Goal: Transaction & Acquisition: Book appointment/travel/reservation

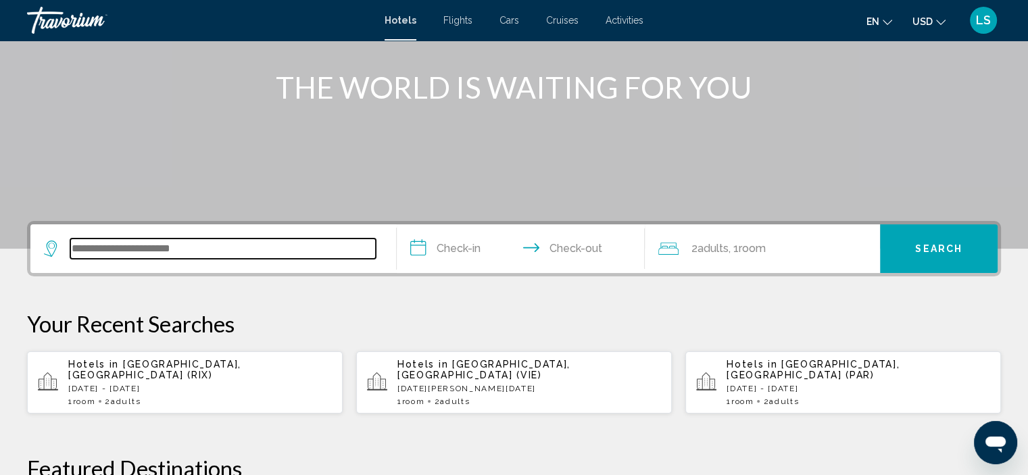
click at [238, 249] on input "Search widget" at bounding box center [222, 249] width 305 height 20
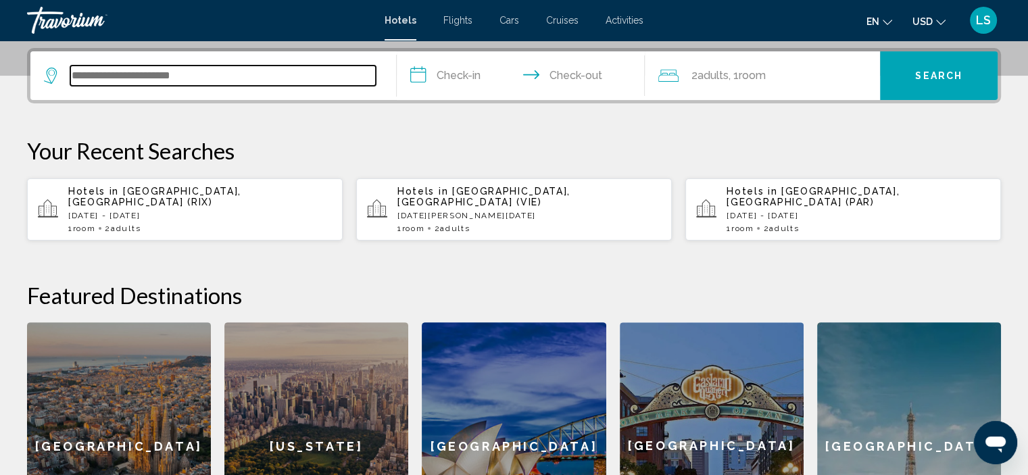
scroll to position [333, 0]
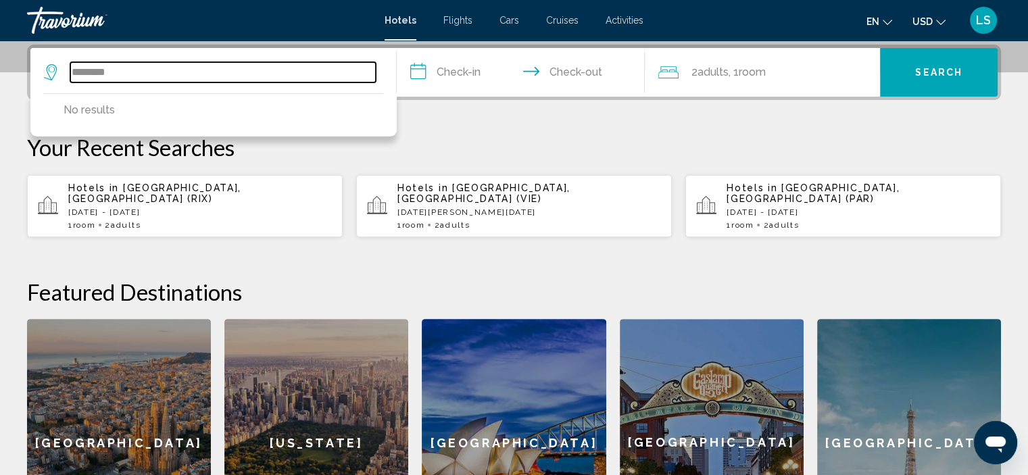
click at [87, 70] on input "********" at bounding box center [222, 72] width 305 height 20
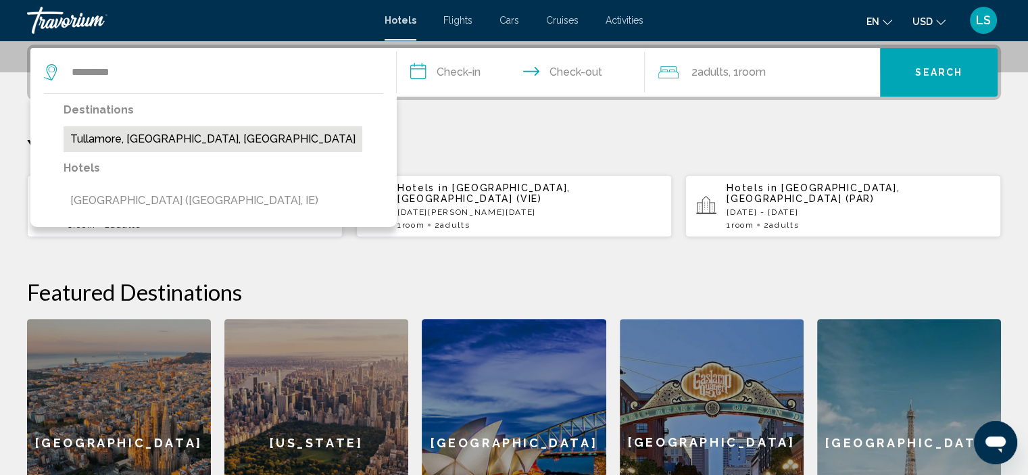
click at [105, 141] on button "Tullamore, [GEOGRAPHIC_DATA], [GEOGRAPHIC_DATA]" at bounding box center [213, 139] width 299 height 26
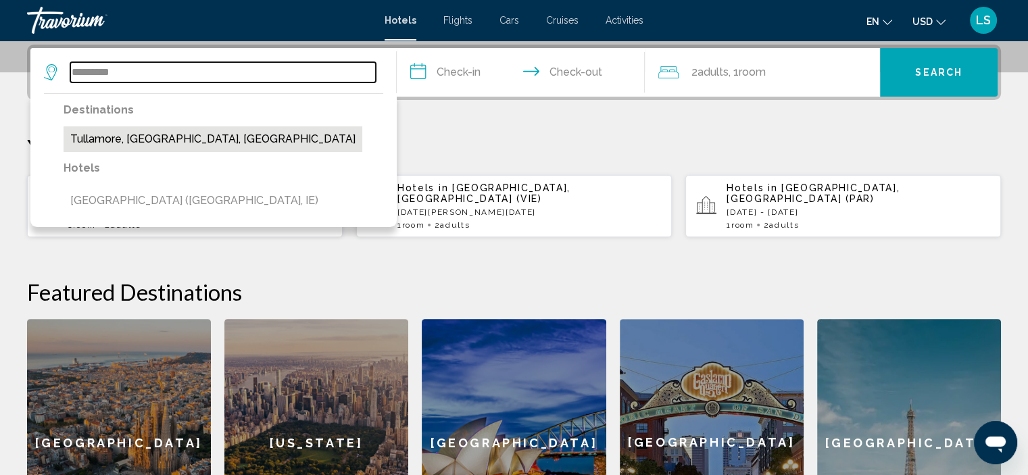
type input "**********"
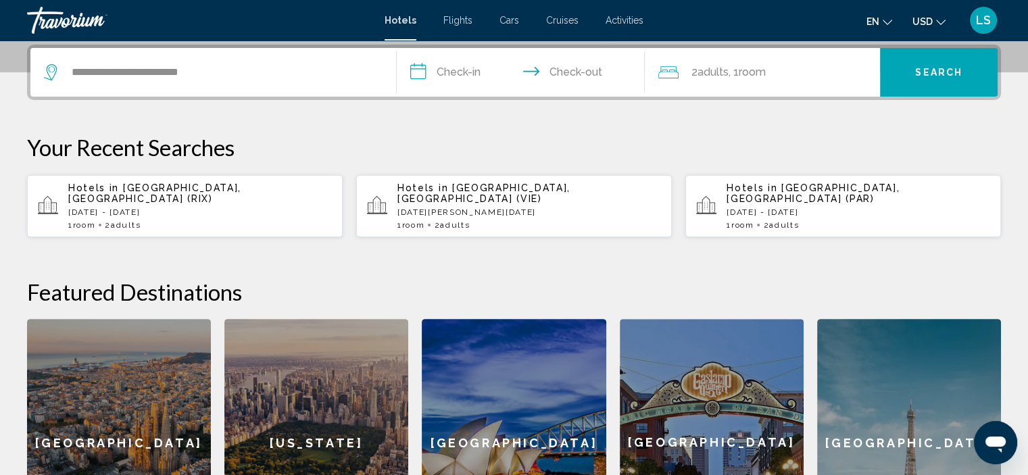
click at [451, 66] on input "**********" at bounding box center [524, 74] width 254 height 53
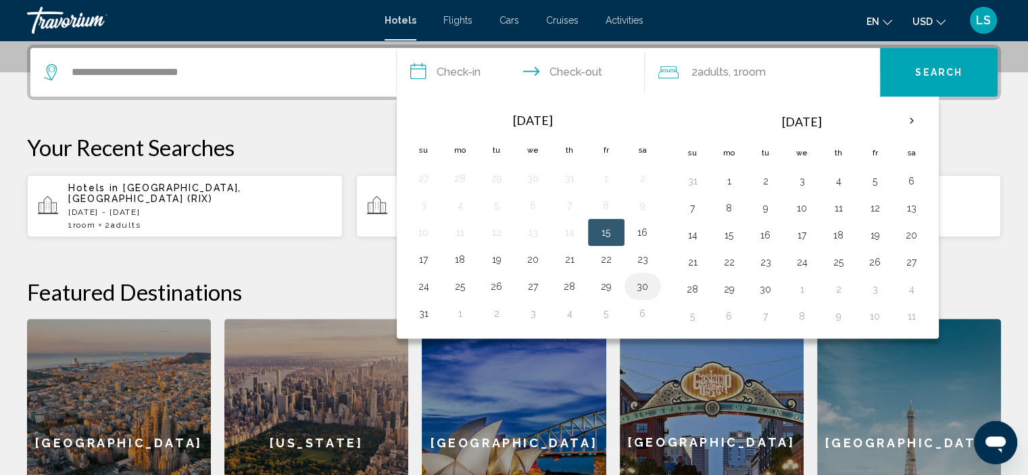
click at [645, 282] on button "30" at bounding box center [643, 286] width 22 height 19
click at [424, 312] on button "31" at bounding box center [424, 313] width 22 height 19
type input "**********"
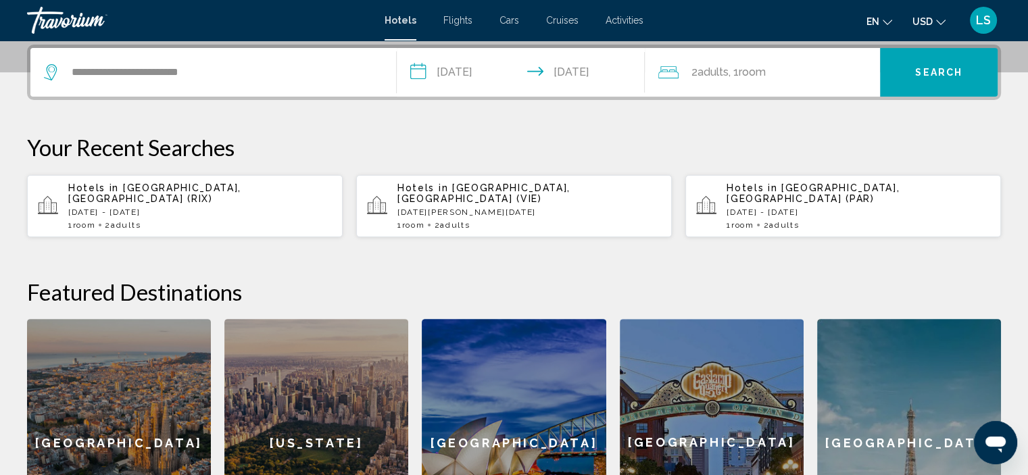
click at [735, 77] on span ", 1 Room rooms" at bounding box center [746, 72] width 37 height 19
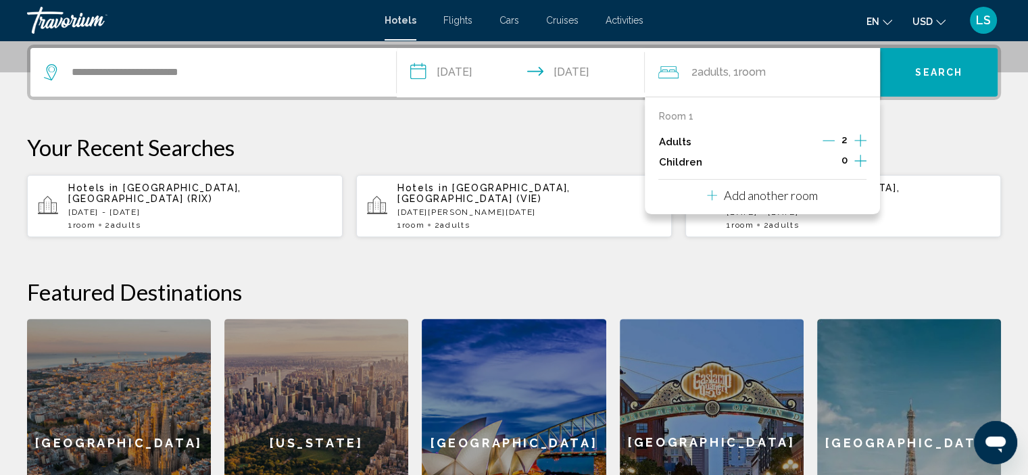
click at [859, 159] on icon "Increment children" at bounding box center [860, 161] width 12 height 16
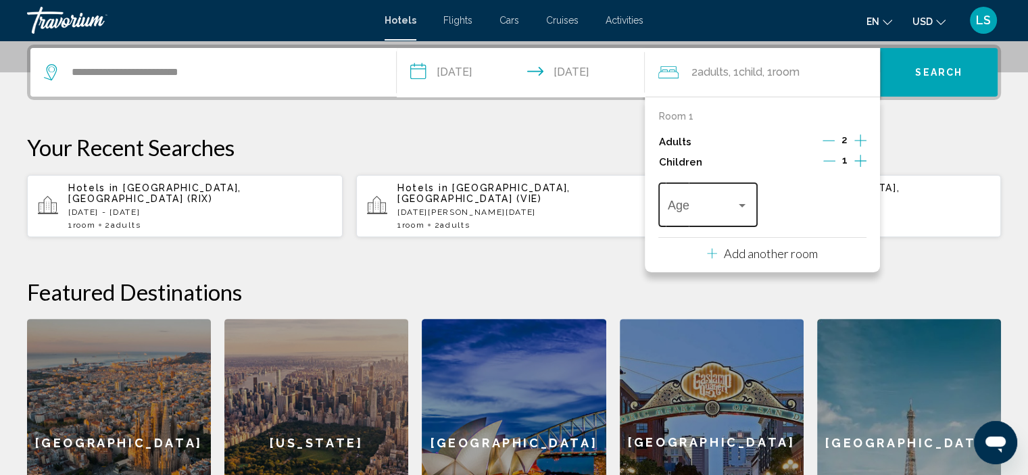
click at [708, 209] on span "Travelers: 2 adults, 1 child" at bounding box center [702, 208] width 68 height 14
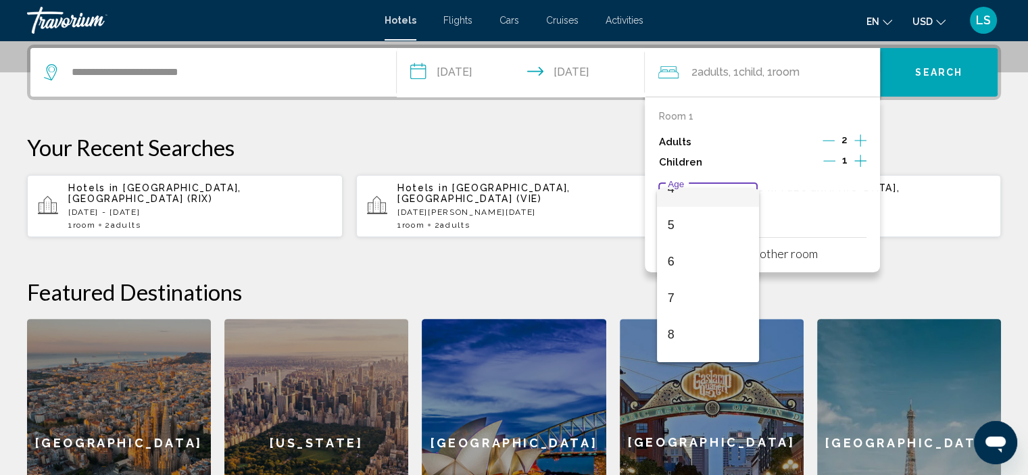
scroll to position [170, 0]
click at [674, 335] on span "8" at bounding box center [708, 329] width 80 height 36
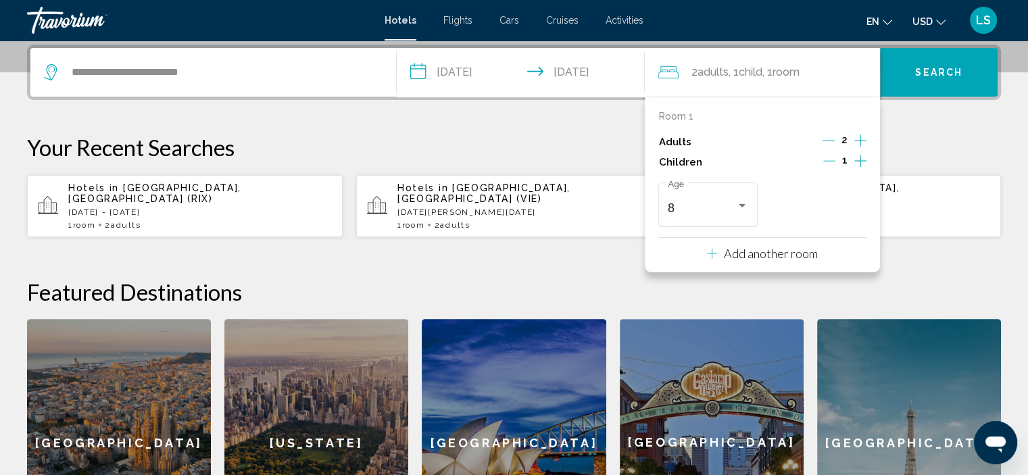
click at [973, 157] on p "Your Recent Searches" at bounding box center [514, 147] width 974 height 27
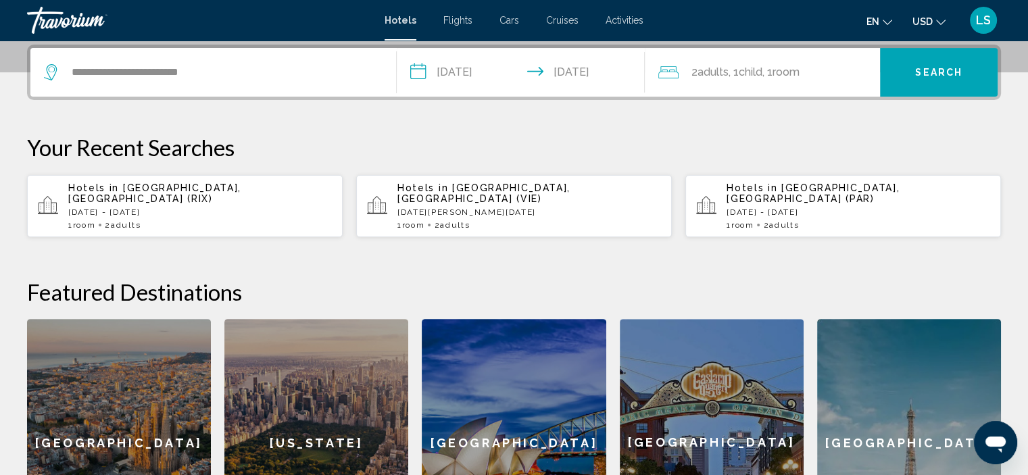
click at [950, 80] on button "Search" at bounding box center [939, 72] width 118 height 49
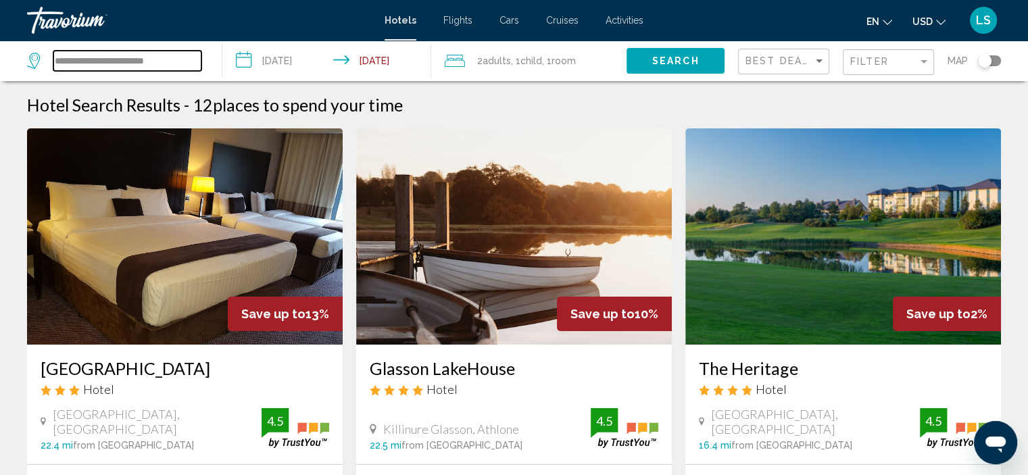
click at [103, 60] on input "**********" at bounding box center [127, 61] width 148 height 20
click at [881, 61] on span "Filter" at bounding box center [869, 61] width 39 height 11
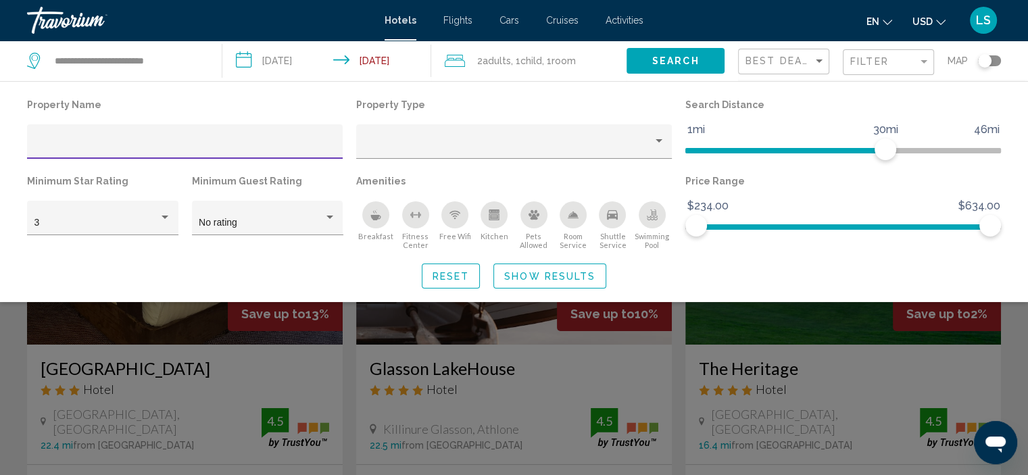
click at [986, 64] on div "Toggle map" at bounding box center [985, 61] width 14 height 14
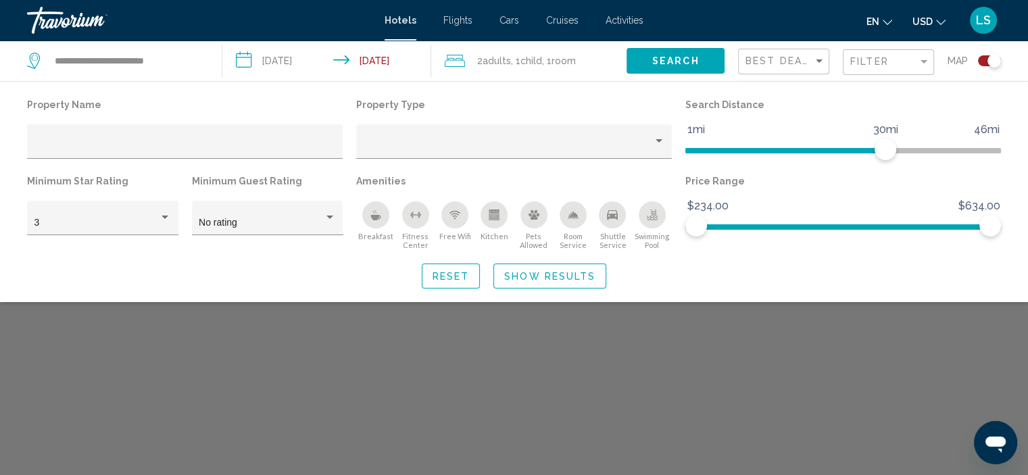
scroll to position [81, 0]
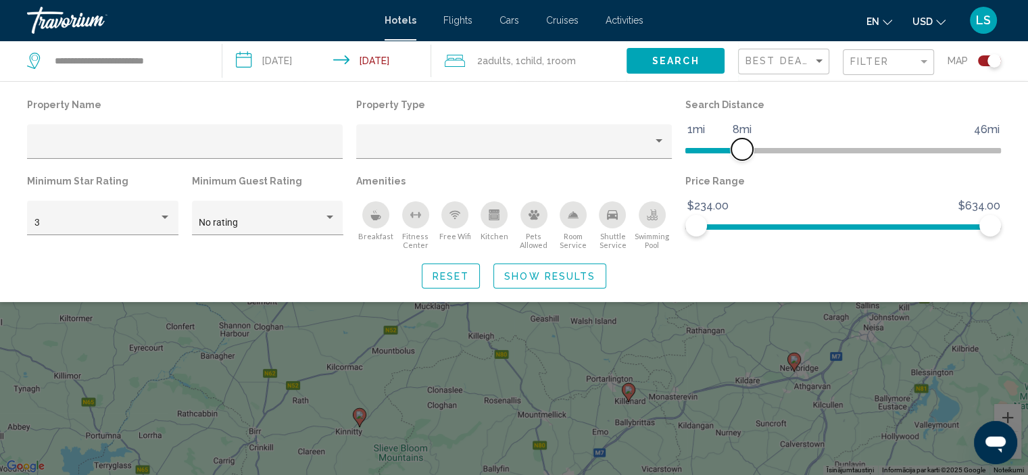
drag, startPoint x: 878, startPoint y: 151, endPoint x: 743, endPoint y: 153, distance: 135.2
click at [743, 153] on span "Hotel Filters" at bounding box center [742, 150] width 22 height 22
click at [523, 277] on span "Show Results" at bounding box center [549, 276] width 91 height 11
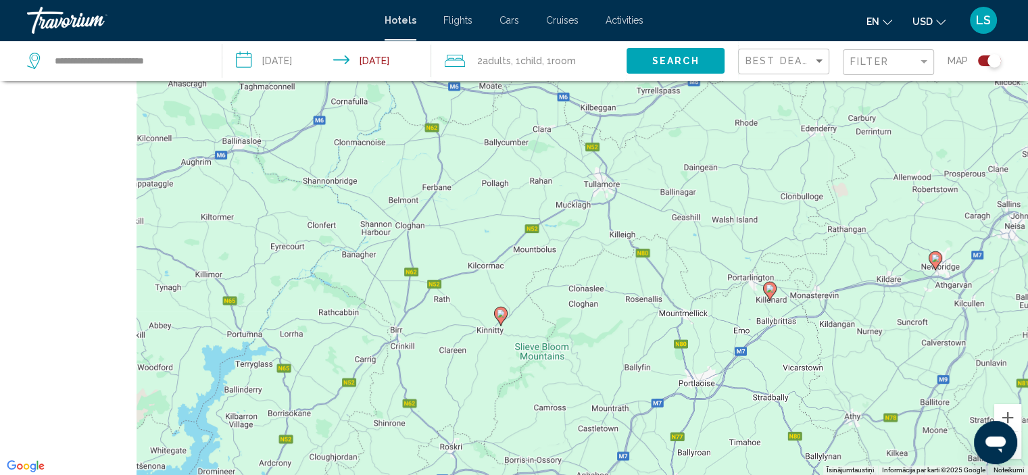
drag, startPoint x: 301, startPoint y: 338, endPoint x: 480, endPoint y: 212, distance: 218.8
click at [480, 212] on div "Lai aktivizētu vilkšanu ar tastatūru, nospiediet taustiņu kombināciju Alt + Ent…" at bounding box center [514, 237] width 1028 height 475
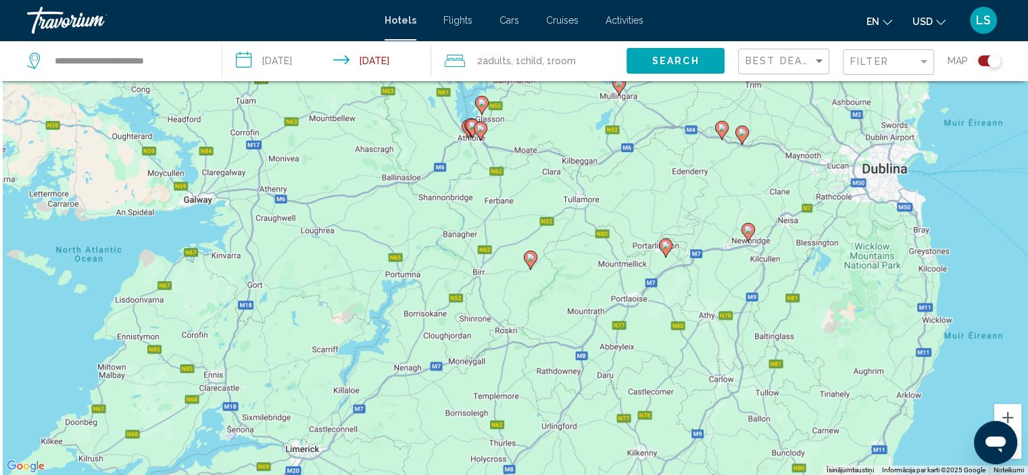
drag, startPoint x: 452, startPoint y: 318, endPoint x: 493, endPoint y: 299, distance: 44.7
click at [493, 299] on div "Lai aktivizētu vilkšanu ar tastatūru, nospiediet taustiņu kombināciju Alt + Ent…" at bounding box center [514, 237] width 1028 height 475
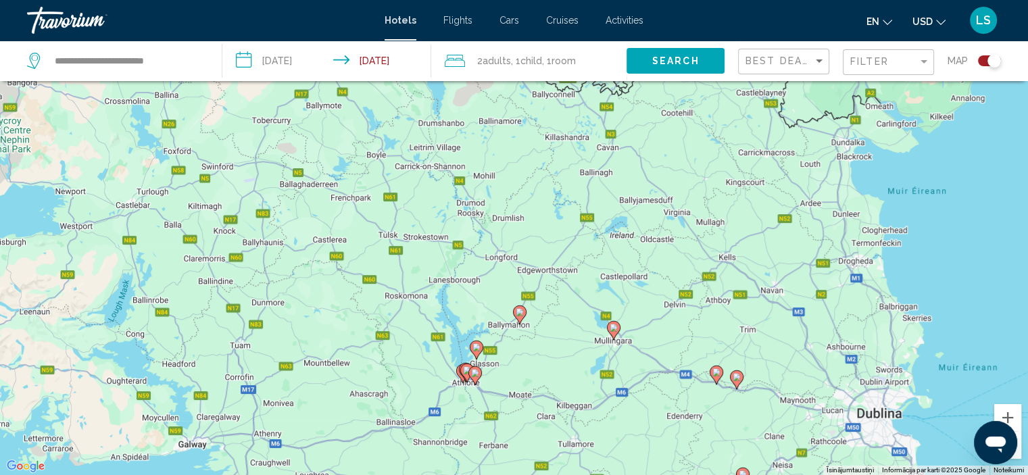
drag, startPoint x: 491, startPoint y: 205, endPoint x: 493, endPoint y: 434, distance: 229.1
click at [493, 434] on div "Lai aktivizētu vilkšanu ar tastatūru, nospiediet taustiņu kombināciju Alt + Ent…" at bounding box center [514, 237] width 1028 height 475
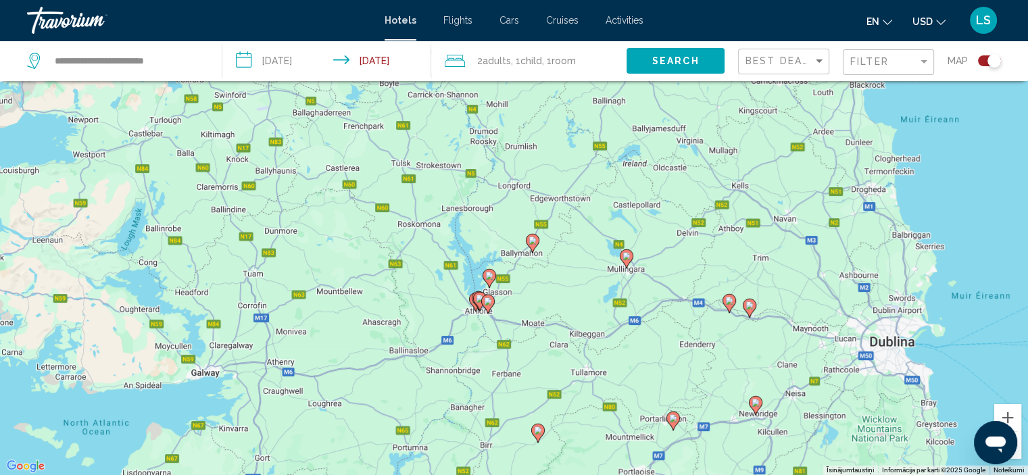
drag, startPoint x: 493, startPoint y: 434, endPoint x: 506, endPoint y: 350, distance: 84.8
click at [506, 350] on div "Lai aktivizētu vilkšanu ar tastatūru, nospiediet taustiņu kombināciju Alt + Ent…" at bounding box center [514, 237] width 1028 height 475
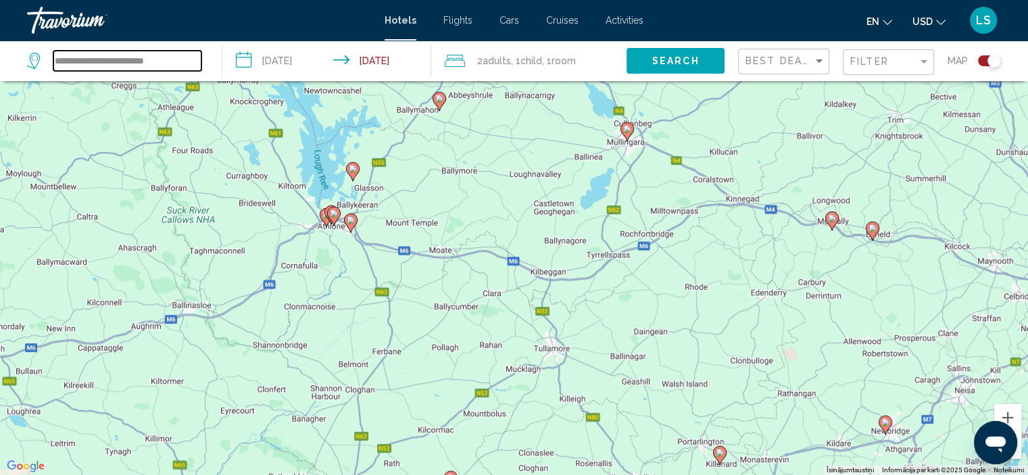
click at [94, 65] on input "**********" at bounding box center [127, 61] width 148 height 20
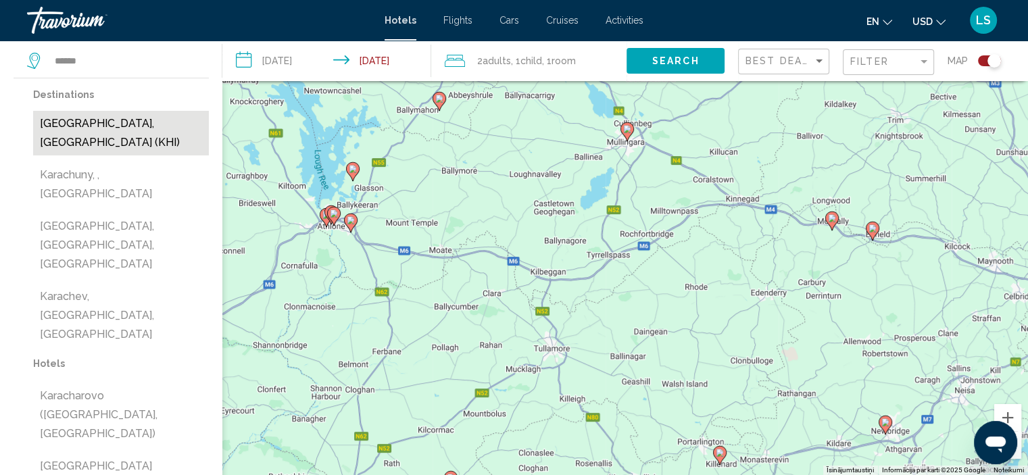
click at [110, 133] on button "[GEOGRAPHIC_DATA], [GEOGRAPHIC_DATA] (KHI)" at bounding box center [121, 133] width 176 height 45
type input "**********"
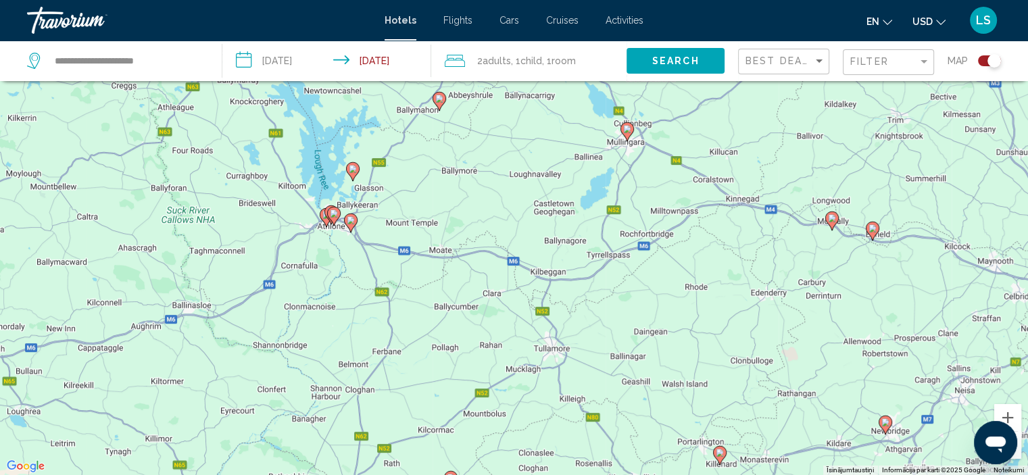
click at [291, 62] on input "**********" at bounding box center [329, 63] width 214 height 45
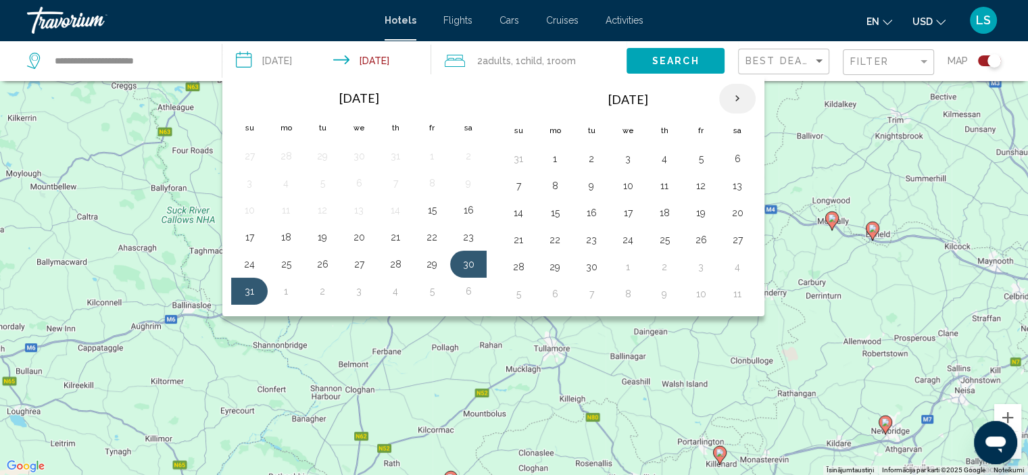
click at [732, 101] on th "Next month" at bounding box center [737, 99] width 36 height 30
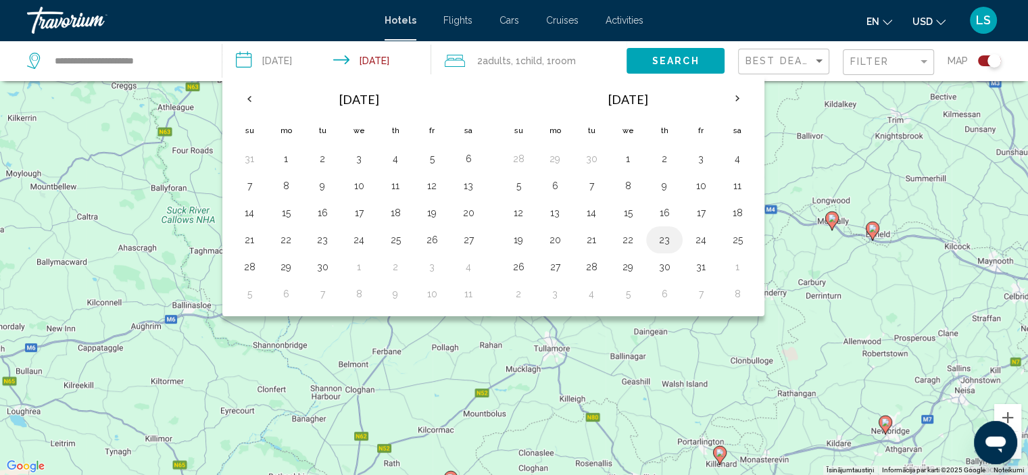
click at [662, 241] on button "23" at bounding box center [665, 239] width 22 height 19
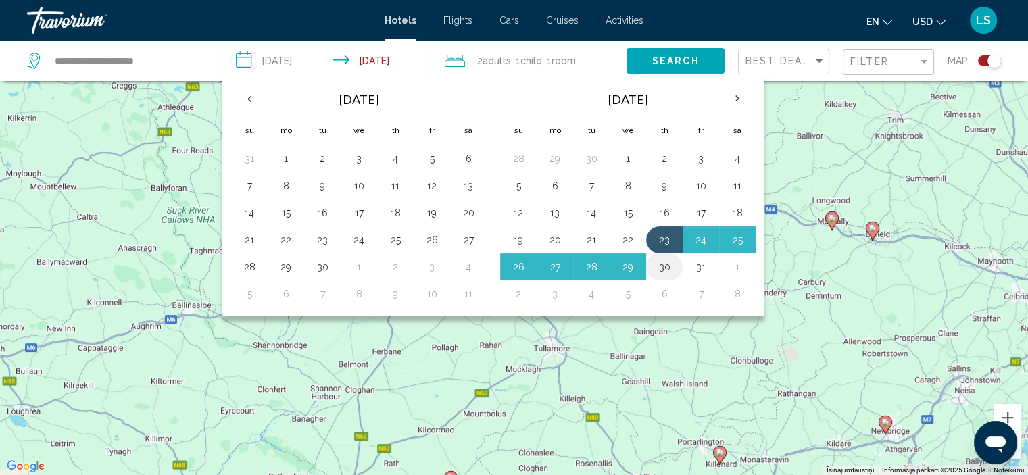
click at [668, 264] on button "30" at bounding box center [665, 266] width 22 height 19
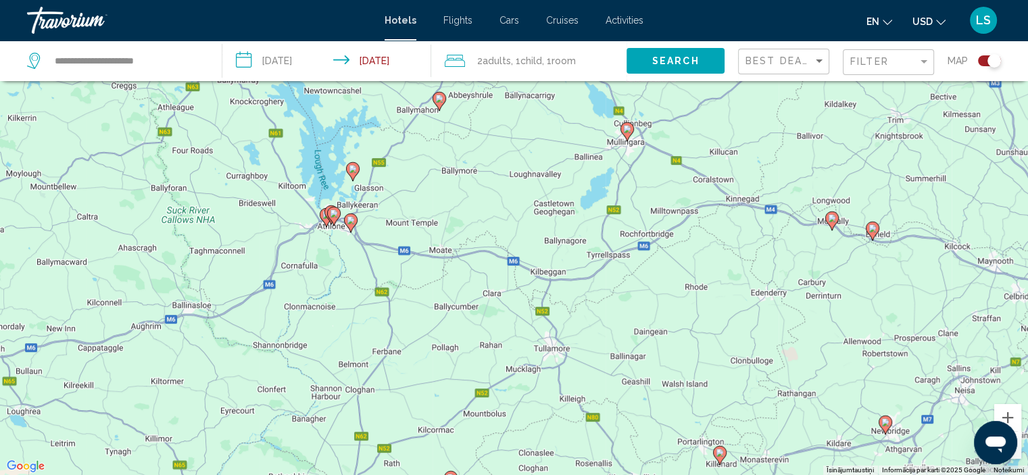
type input "**********"
click at [664, 59] on span "Search" at bounding box center [675, 61] width 47 height 11
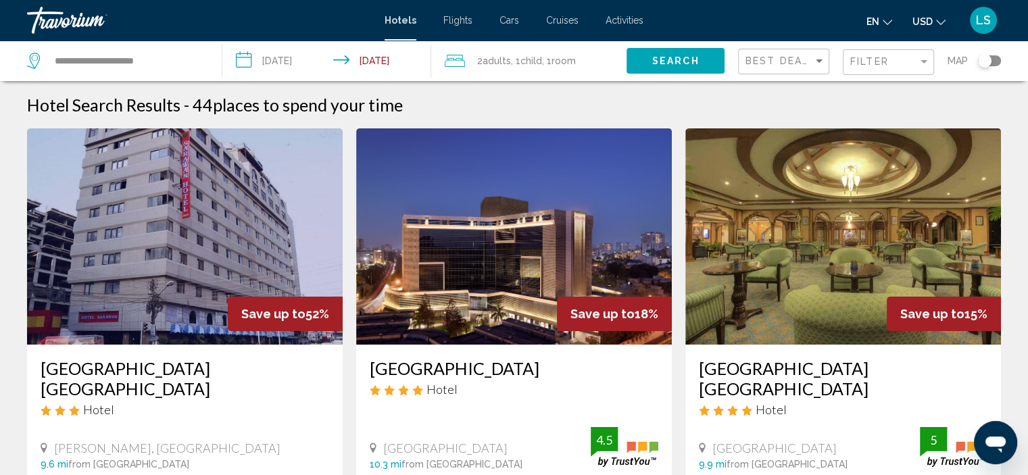
click at [878, 53] on div "Filter" at bounding box center [890, 62] width 80 height 25
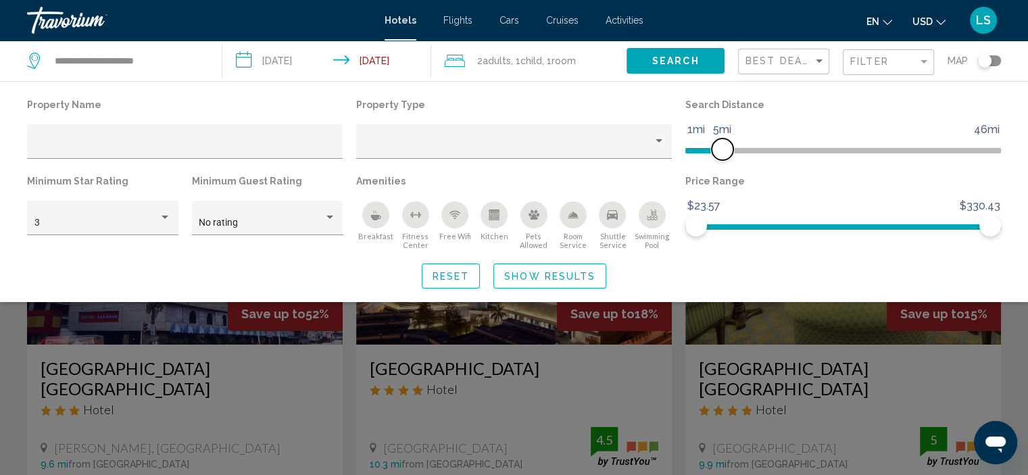
drag, startPoint x: 881, startPoint y: 150, endPoint x: 724, endPoint y: 149, distance: 156.1
click at [724, 149] on span "Hotel Filters" at bounding box center [723, 150] width 22 height 22
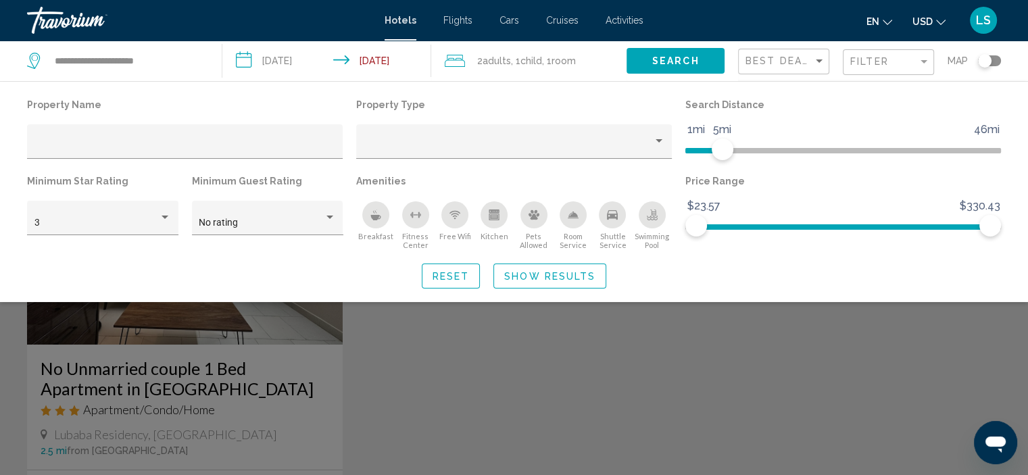
click at [533, 285] on button "Show Results" at bounding box center [549, 276] width 113 height 25
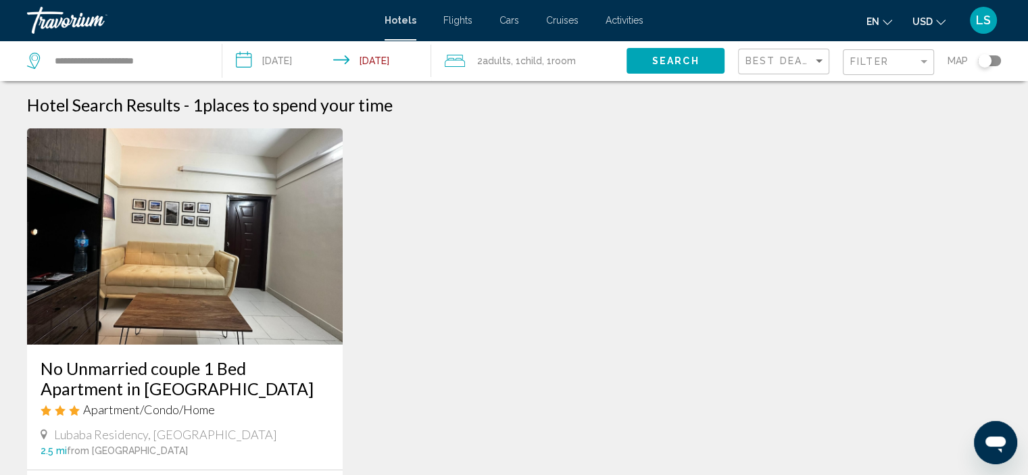
click at [922, 20] on span "USD" at bounding box center [922, 21] width 20 height 11
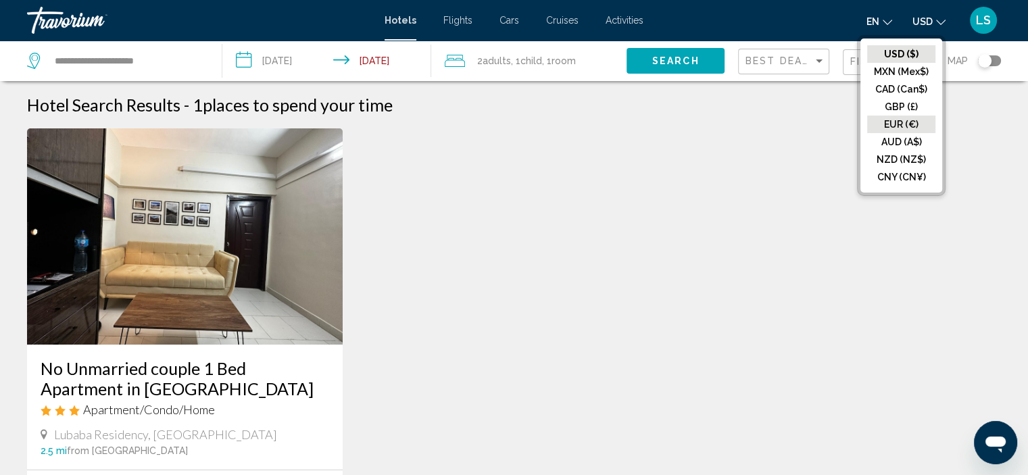
click at [903, 124] on button "EUR (€)" at bounding box center [901, 125] width 68 height 18
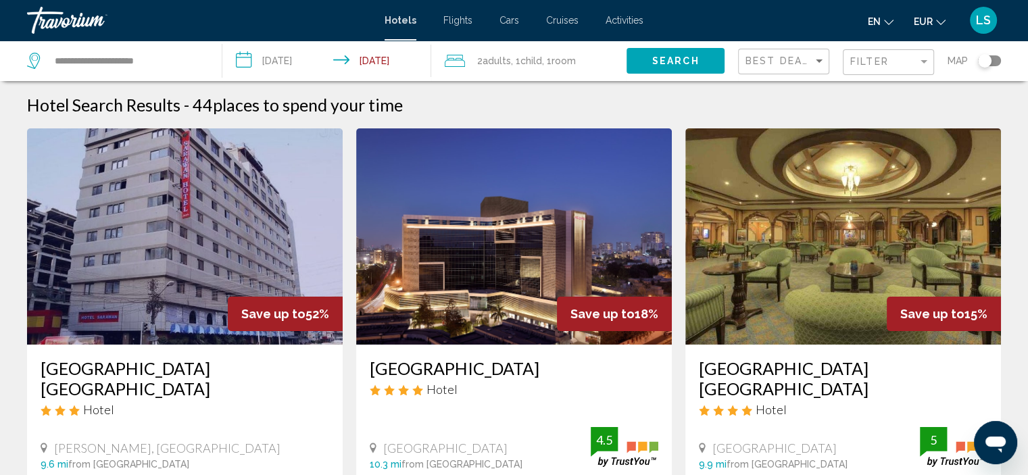
click at [983, 57] on div "Toggle map" at bounding box center [985, 61] width 14 height 14
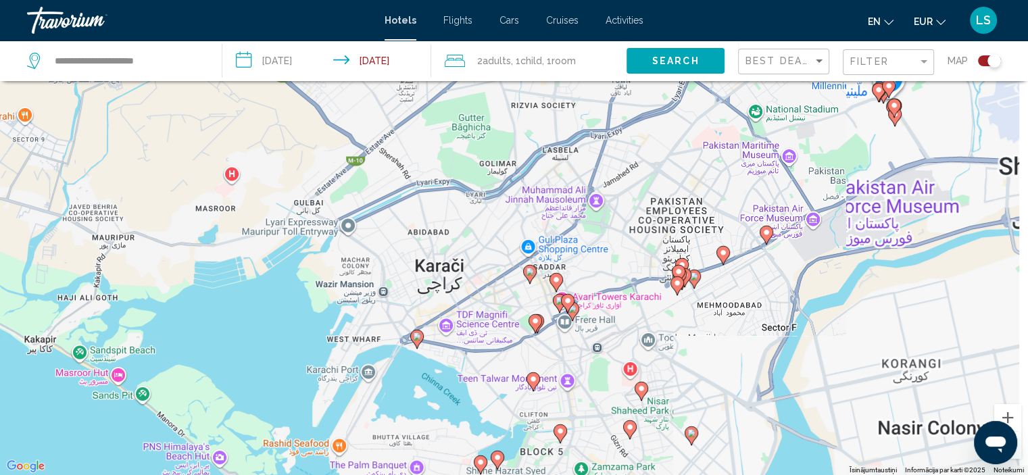
drag, startPoint x: 645, startPoint y: 336, endPoint x: 611, endPoint y: 224, distance: 117.4
click at [611, 224] on div "Lai aktivizētu vilkšanu ar tastatūru, nospiediet taustiņu kombināciju Alt + Ent…" at bounding box center [514, 237] width 1028 height 475
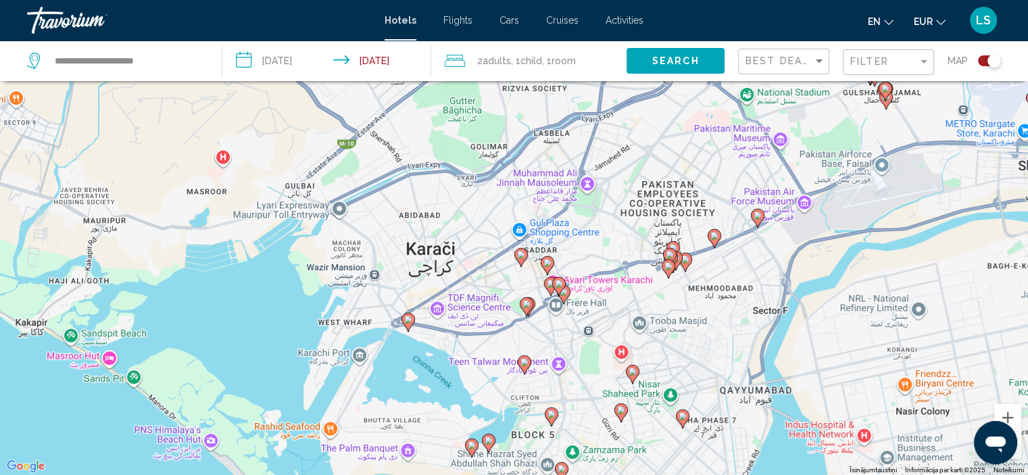
click at [408, 324] on icon "Main content" at bounding box center [407, 322] width 12 height 18
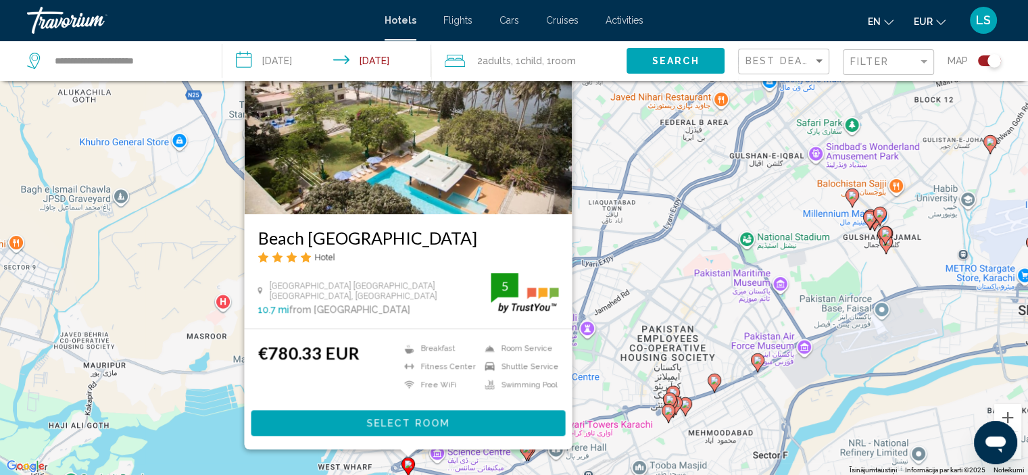
click at [193, 435] on div "Lai aktivizētu vilkšanu ar tastatūru, nospiediet taustiņu kombināciju Alt + Ent…" at bounding box center [514, 237] width 1028 height 475
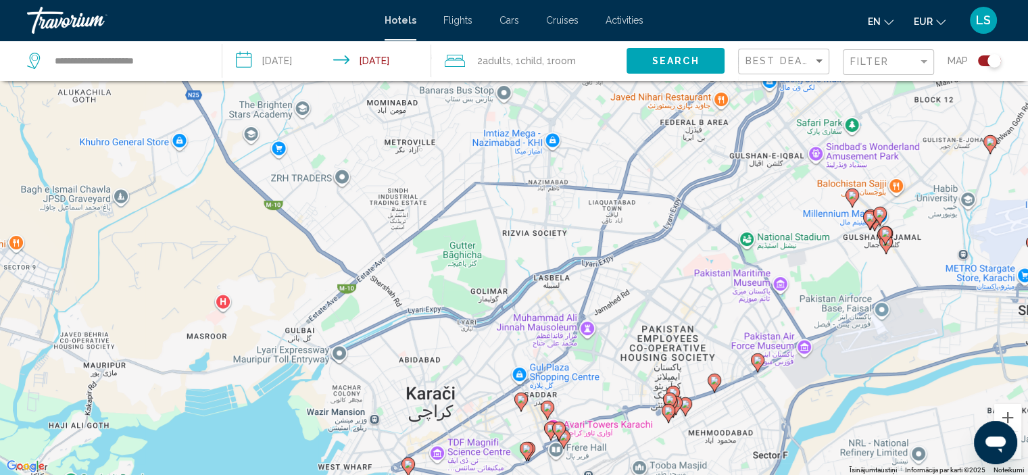
click at [859, 70] on div "Filter" at bounding box center [890, 62] width 80 height 25
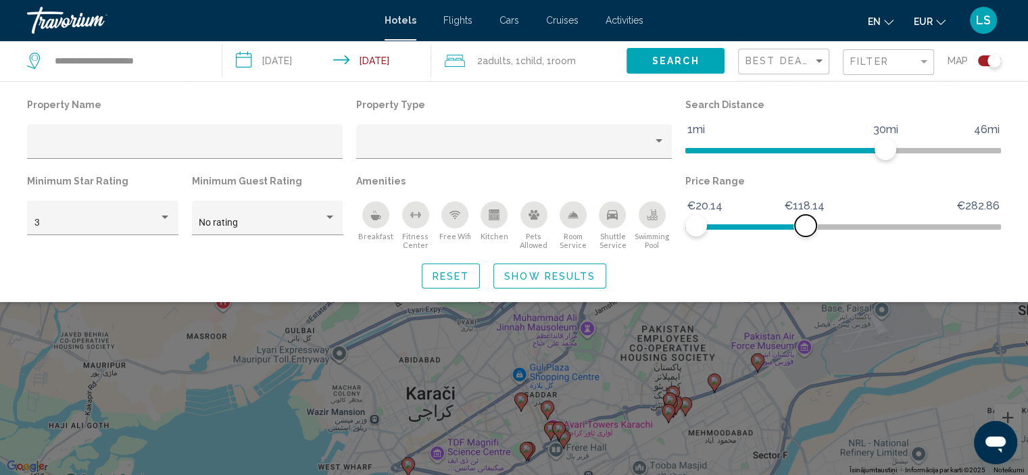
drag, startPoint x: 983, startPoint y: 229, endPoint x: 806, endPoint y: 228, distance: 177.7
click at [806, 228] on span "Hotel Filters" at bounding box center [806, 226] width 22 height 22
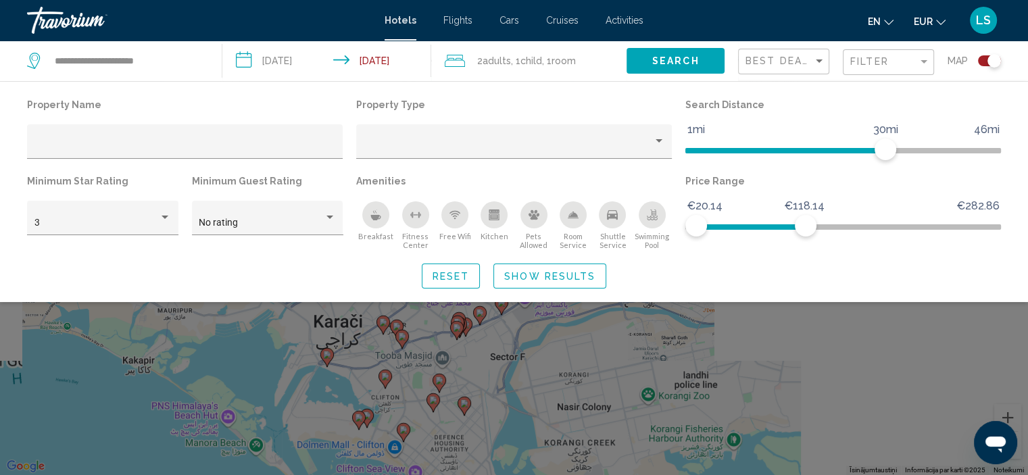
click at [568, 275] on span "Show Results" at bounding box center [549, 276] width 91 height 11
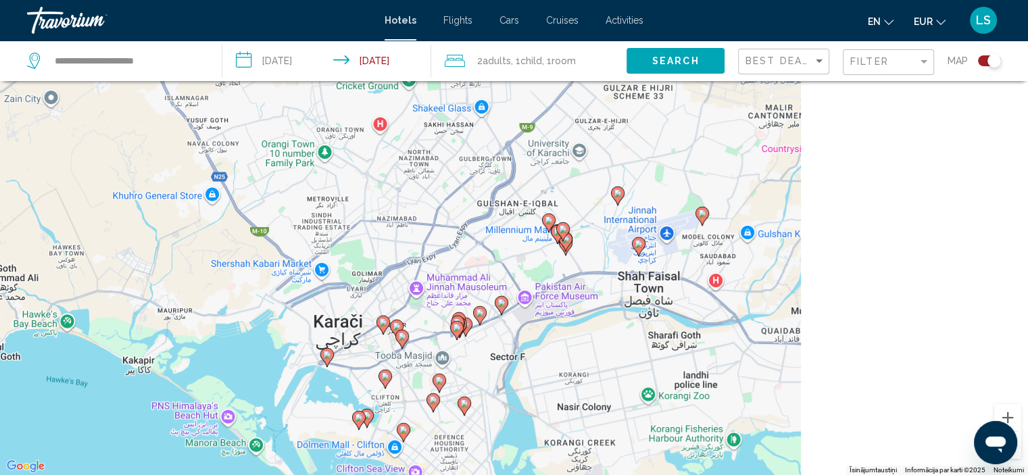
click at [328, 358] on image "Main content" at bounding box center [327, 355] width 8 height 8
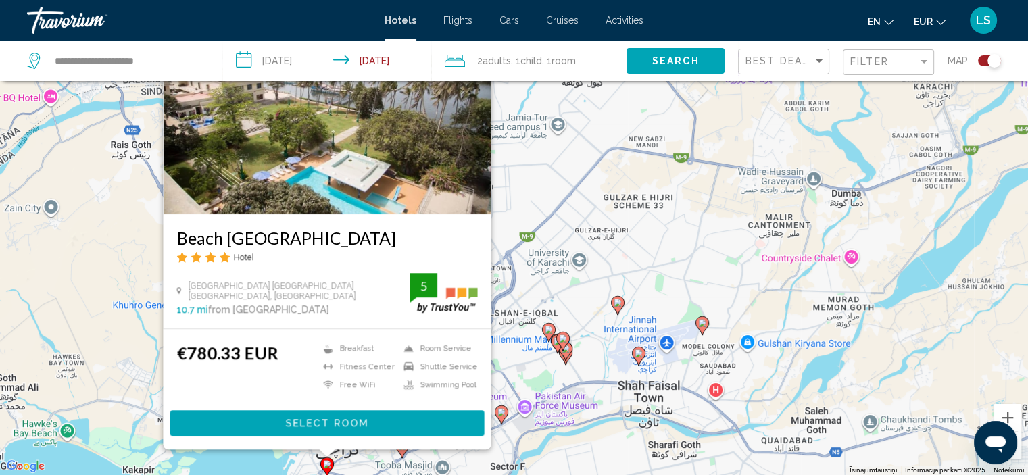
click at [567, 299] on div "Lai aktivizētu vilkšanu ar tastatūru, nospiediet taustiņu kombināciju Alt + Ent…" at bounding box center [514, 237] width 1028 height 475
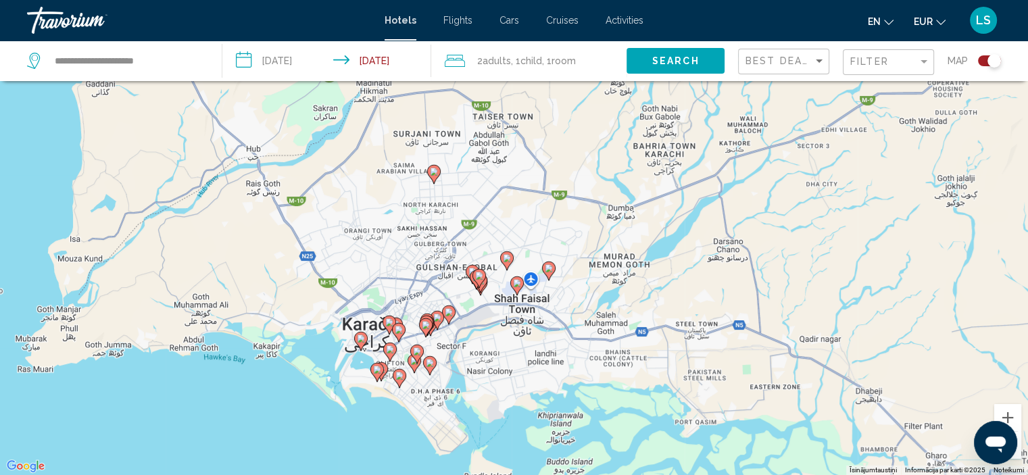
drag, startPoint x: 376, startPoint y: 386, endPoint x: 376, endPoint y: 289, distance: 97.3
click at [376, 289] on div "Lai aktivizētu vilkšanu ar tastatūru, nospiediet taustiņu kombināciju Alt + Ent…" at bounding box center [514, 237] width 1028 height 475
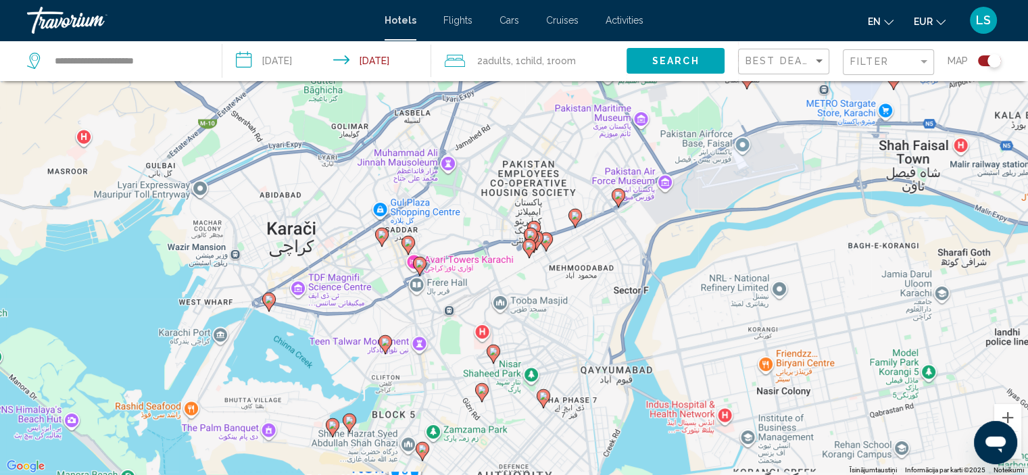
click at [384, 239] on icon "Main content" at bounding box center [381, 237] width 12 height 18
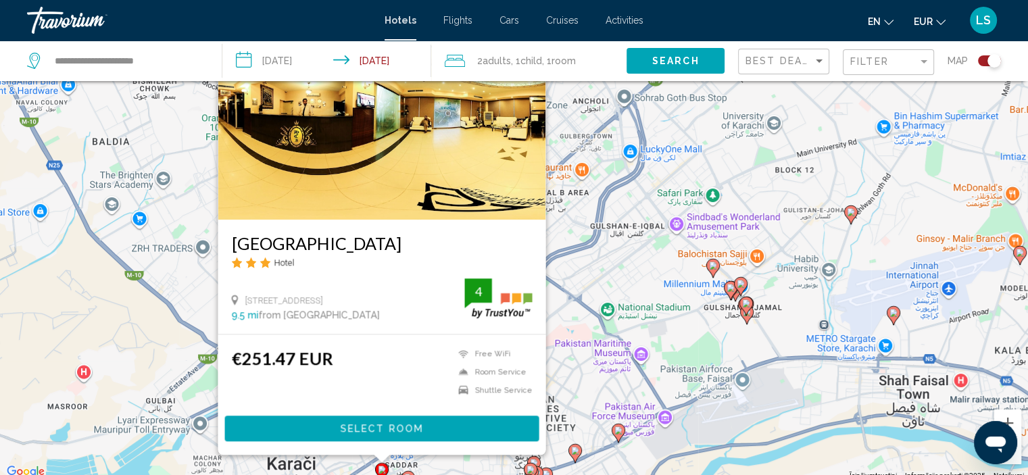
scroll to position [88, 0]
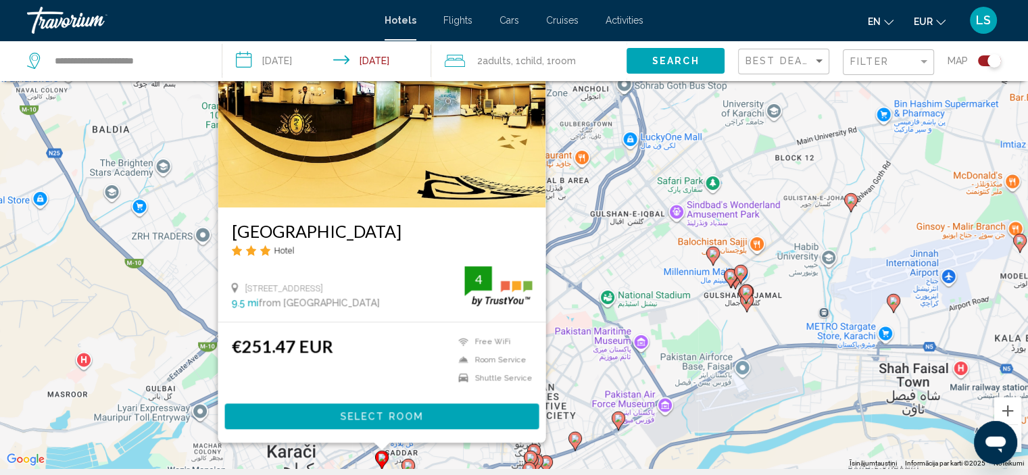
click at [122, 358] on div "Lai aktivizētu vilkšanu ar tastatūru, nospiediet taustiņu kombināciju Alt + Ent…" at bounding box center [514, 230] width 1028 height 475
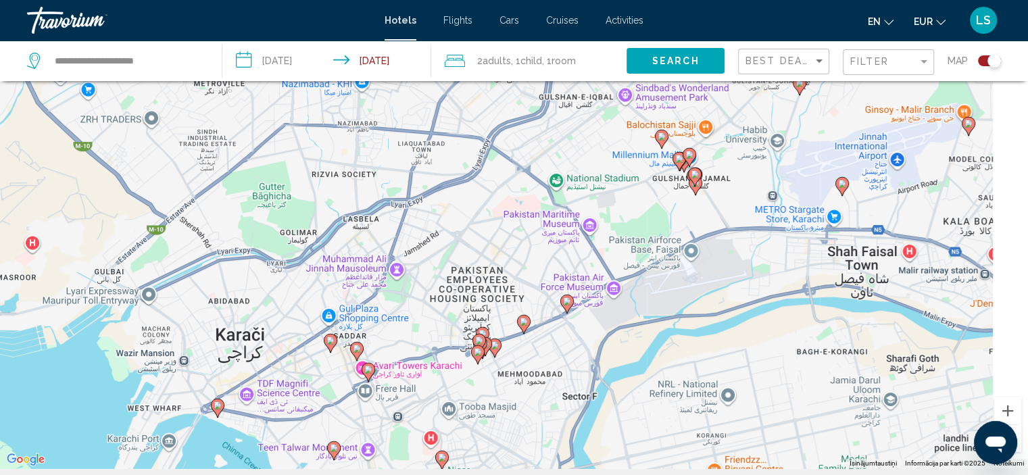
drag, startPoint x: 376, startPoint y: 405, endPoint x: 322, endPoint y: 285, distance: 131.9
click at [322, 285] on div "Lai aktivizētu vilkšanu ar tastatūru, nospiediet taustiņu kombināciju Alt + Ent…" at bounding box center [514, 230] width 1028 height 475
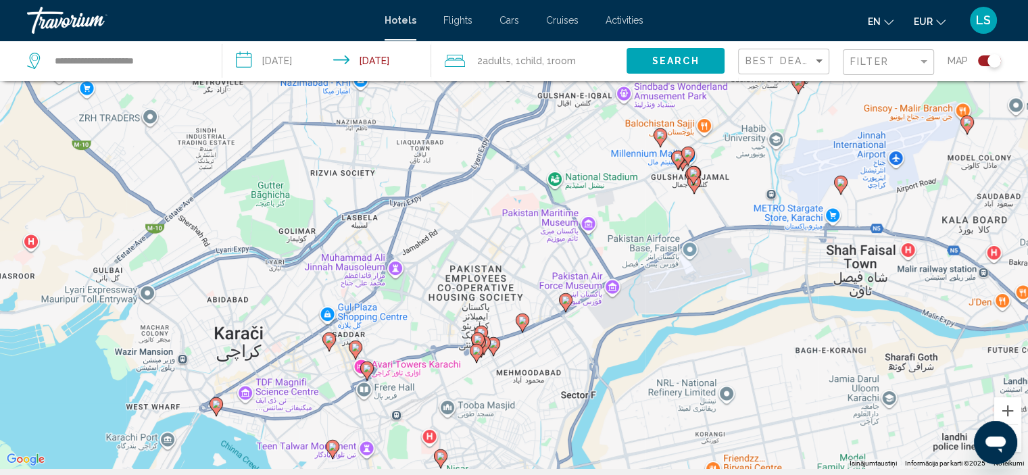
click at [353, 343] on icon "Main content" at bounding box center [355, 350] width 12 height 18
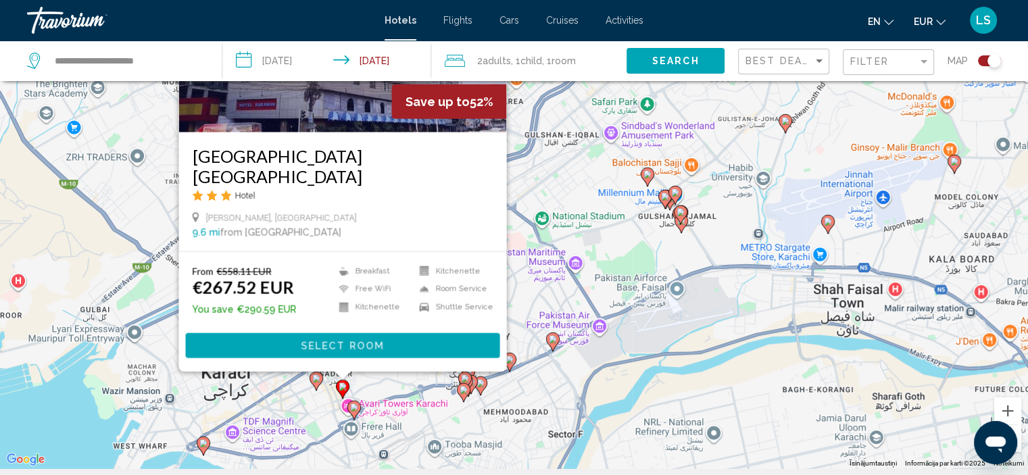
drag, startPoint x: 140, startPoint y: 393, endPoint x: 122, endPoint y: 305, distance: 89.1
click at [122, 305] on div "Lai aktivizētu vilkšanu ar tastatūru, nospiediet taustiņu kombināciju Alt + Ent…" at bounding box center [514, 230] width 1028 height 475
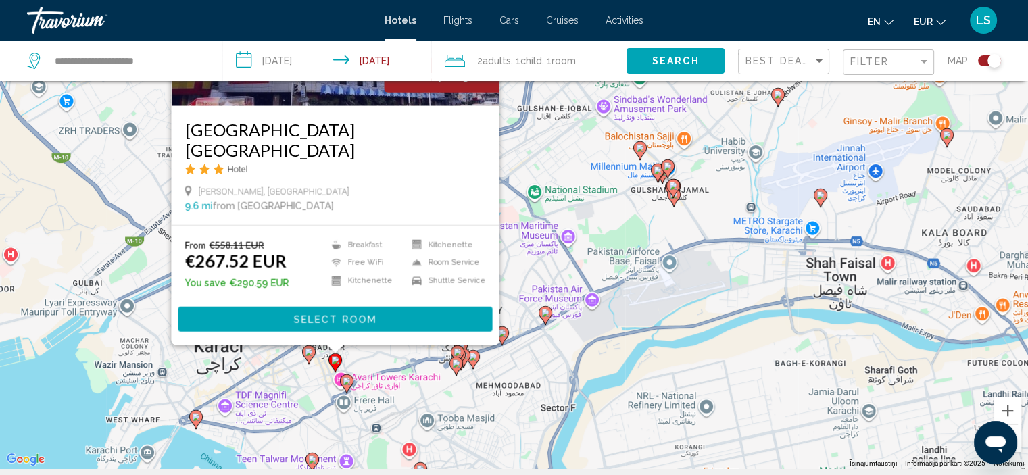
click at [346, 383] on image "Main content" at bounding box center [347, 381] width 8 height 8
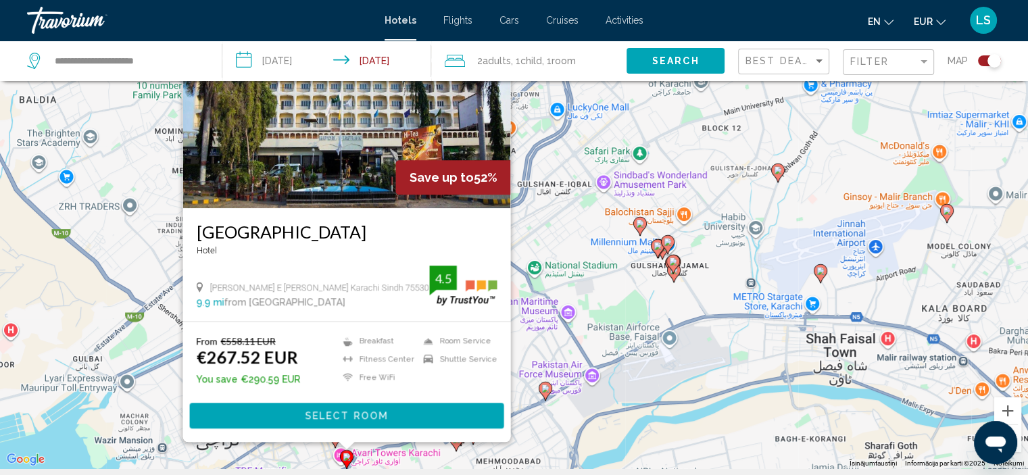
click at [145, 347] on div "Lai aktivizētu vilkšanu ar tastatūru, nospiediet taustiņu kombināciju Alt + Ent…" at bounding box center [514, 230] width 1028 height 475
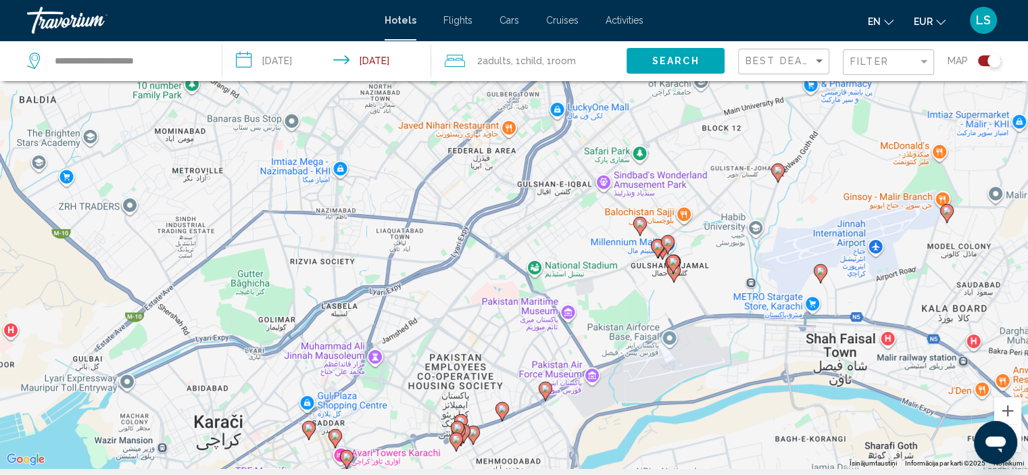
click at [457, 428] on image "Main content" at bounding box center [457, 428] width 8 height 8
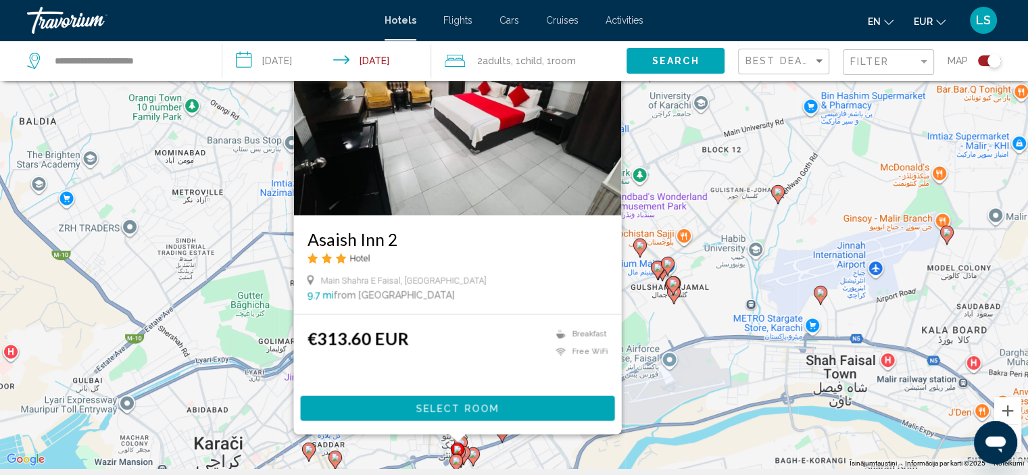
click at [539, 445] on div "Lai aktivizētu vilkšanu ar tastatūru, nospiediet taustiņu kombināciju Alt + Ent…" at bounding box center [514, 230] width 1028 height 475
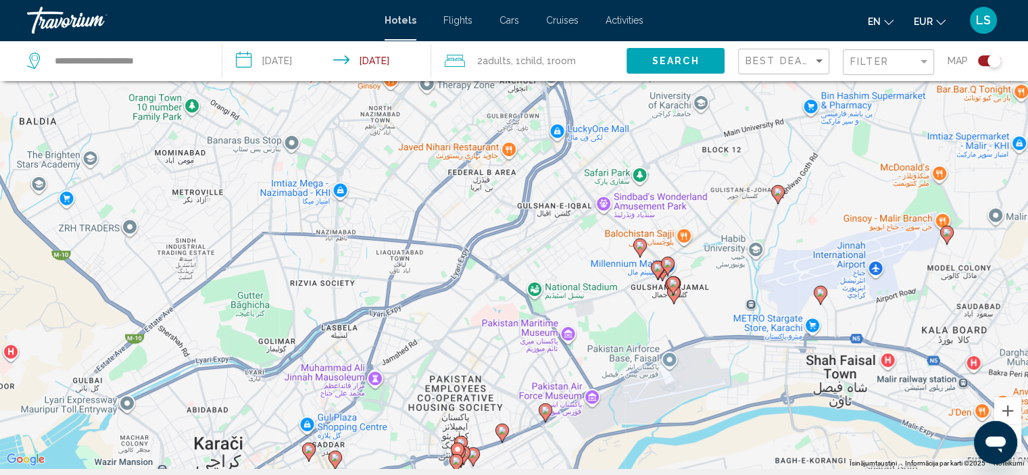
click at [865, 53] on div "Filter" at bounding box center [890, 62] width 80 height 25
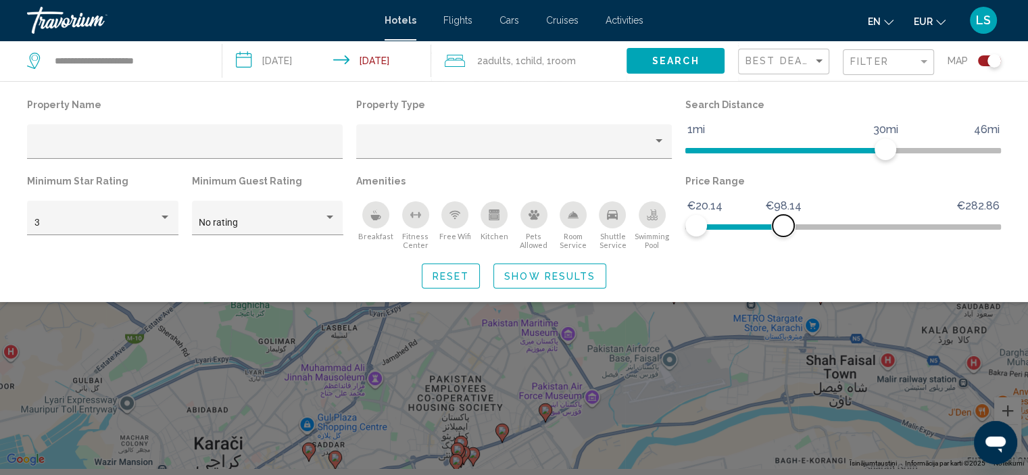
drag, startPoint x: 806, startPoint y: 224, endPoint x: 783, endPoint y: 224, distance: 22.3
click at [783, 224] on span "Hotel Filters" at bounding box center [783, 226] width 22 height 22
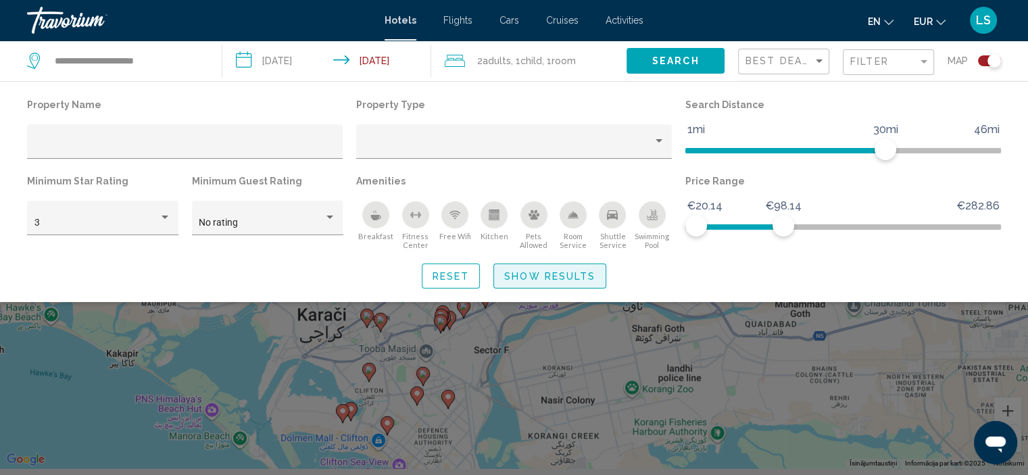
click at [562, 280] on span "Show Results" at bounding box center [549, 276] width 91 height 11
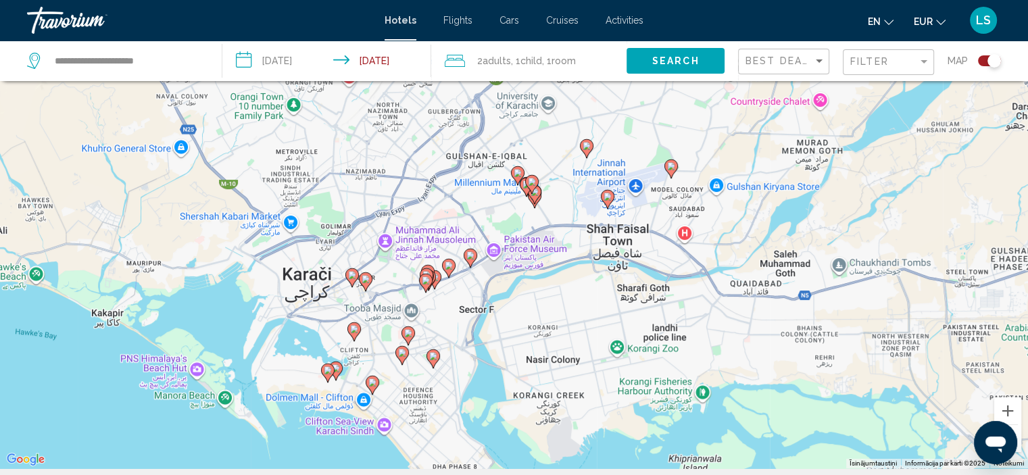
drag, startPoint x: 415, startPoint y: 363, endPoint x: 400, endPoint y: 321, distance: 44.5
click at [400, 321] on div "Lai aktivizētu vilkšanu ar tastatūru, nospiediet taustiņu kombināciju Alt + Ent…" at bounding box center [514, 230] width 1028 height 475
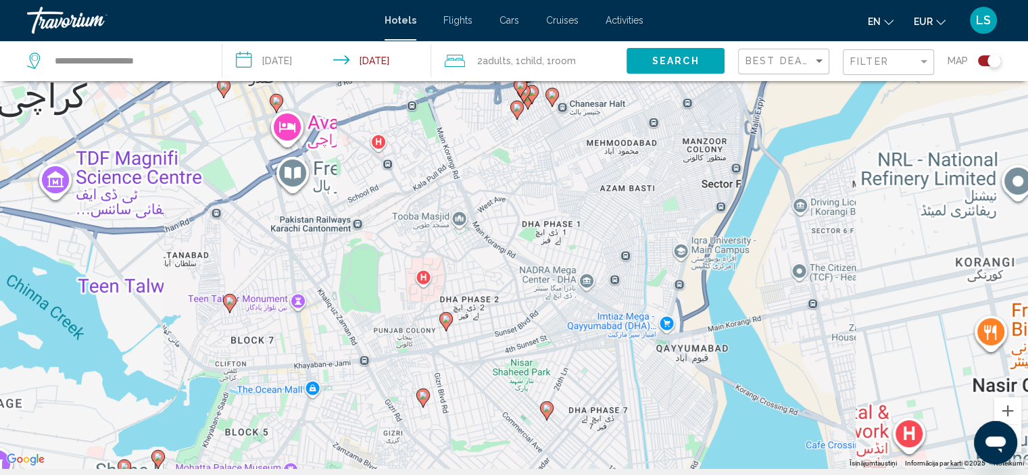
drag, startPoint x: 478, startPoint y: 362, endPoint x: 504, endPoint y: 293, distance: 74.2
click at [504, 293] on div "Lai aktivizētu vilkšanu ar tastatūru, nospiediet taustiņu kombināciju Alt + Ent…" at bounding box center [514, 230] width 1028 height 475
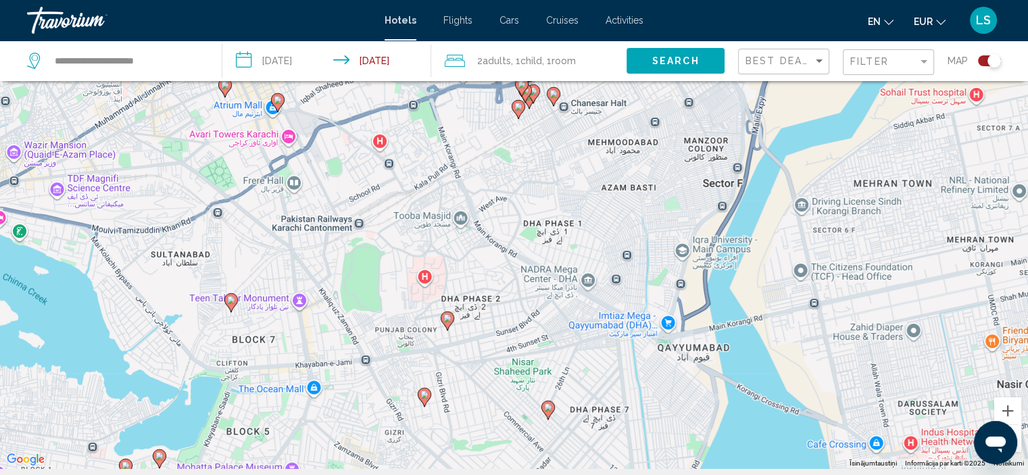
click at [446, 319] on image "Main content" at bounding box center [447, 318] width 8 height 8
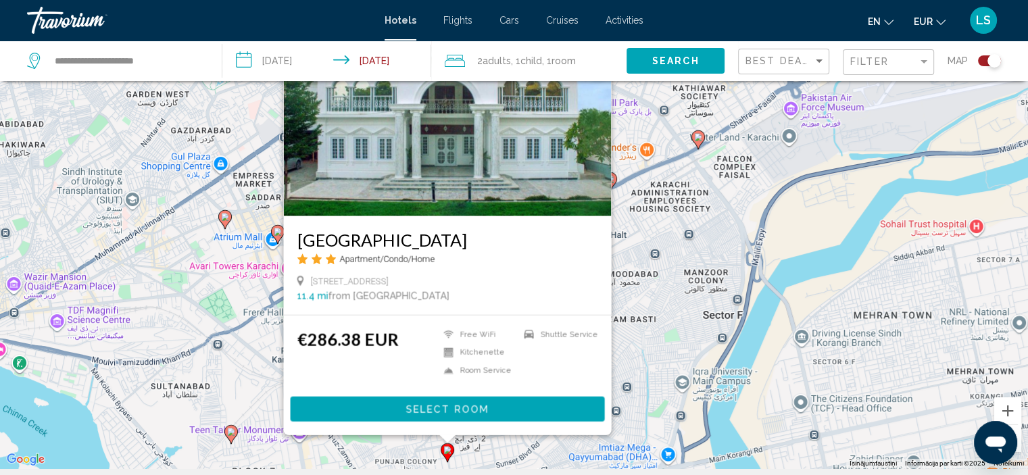
click at [220, 368] on div "Lai aktivizētu vilkšanu ar tastatūru, nospiediet taustiņu kombināciju Alt + Ent…" at bounding box center [514, 230] width 1028 height 475
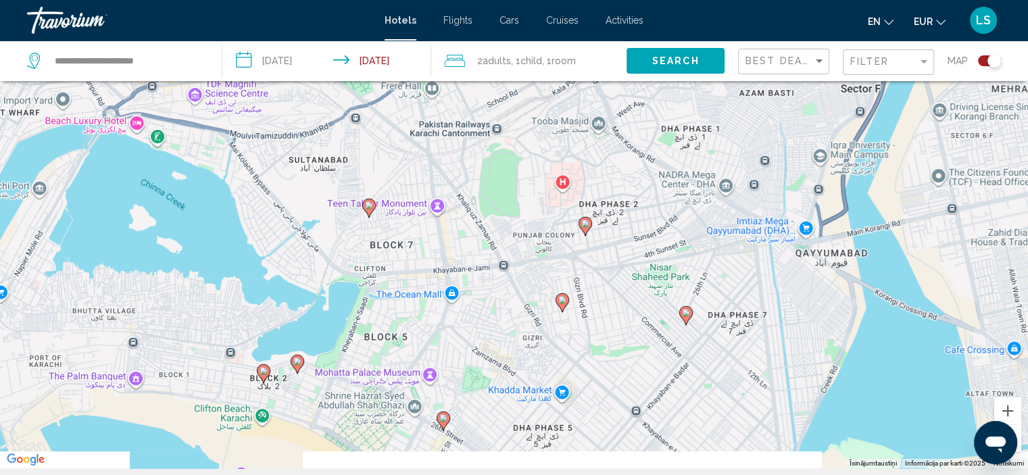
drag, startPoint x: 254, startPoint y: 386, endPoint x: 465, endPoint y: 94, distance: 360.1
click at [465, 94] on div "Lai aktivizētu vilkšanu ar tastatūru, nospiediet taustiņu kombināciju Alt + Ent…" at bounding box center [514, 230] width 1028 height 475
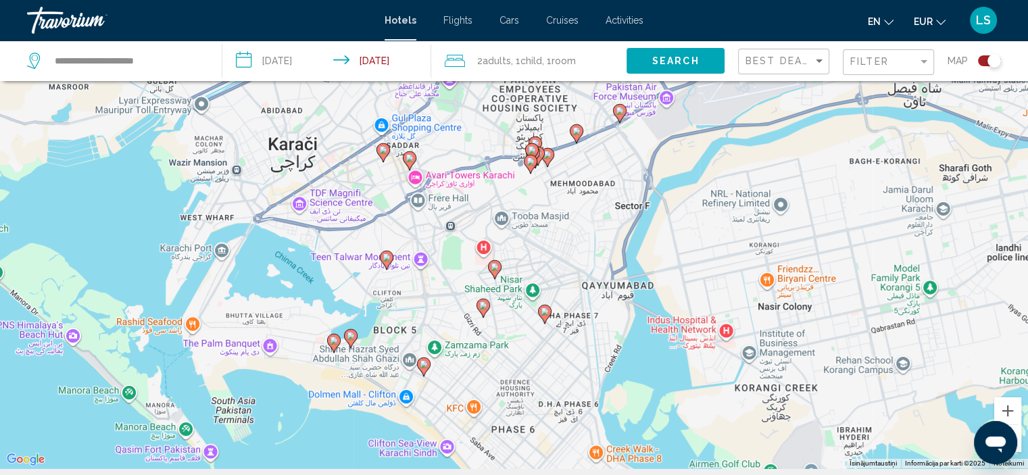
drag, startPoint x: 465, startPoint y: 94, endPoint x: 380, endPoint y: 304, distance: 226.5
click at [380, 304] on div "Lai aktivizētu vilkšanu ar tastatūru, nospiediet taustiņu kombināciju Alt + Ent…" at bounding box center [514, 230] width 1028 height 475
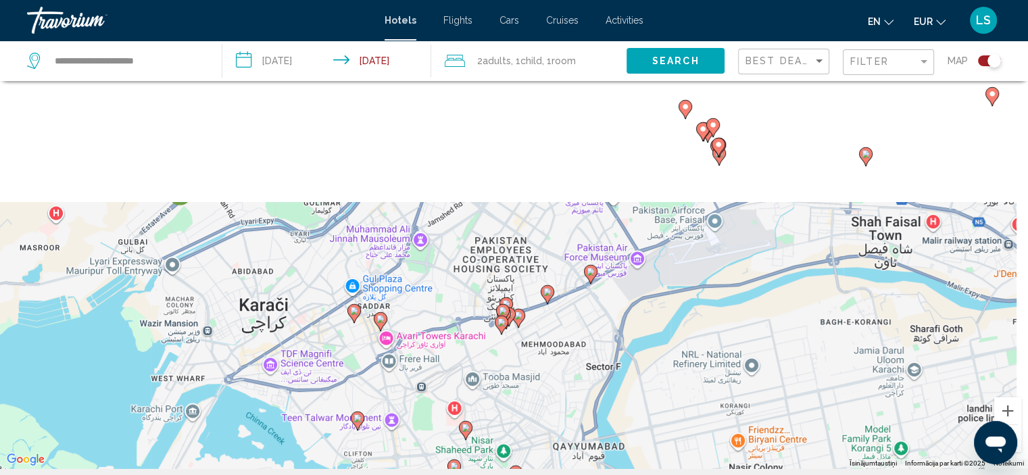
drag, startPoint x: 345, startPoint y: 235, endPoint x: 336, endPoint y: 331, distance: 96.4
click at [336, 331] on div "Lai aktivizētu vilkšanu ar tastatūru, nospiediet taustiņu kombināciju Alt + Ent…" at bounding box center [514, 230] width 1028 height 475
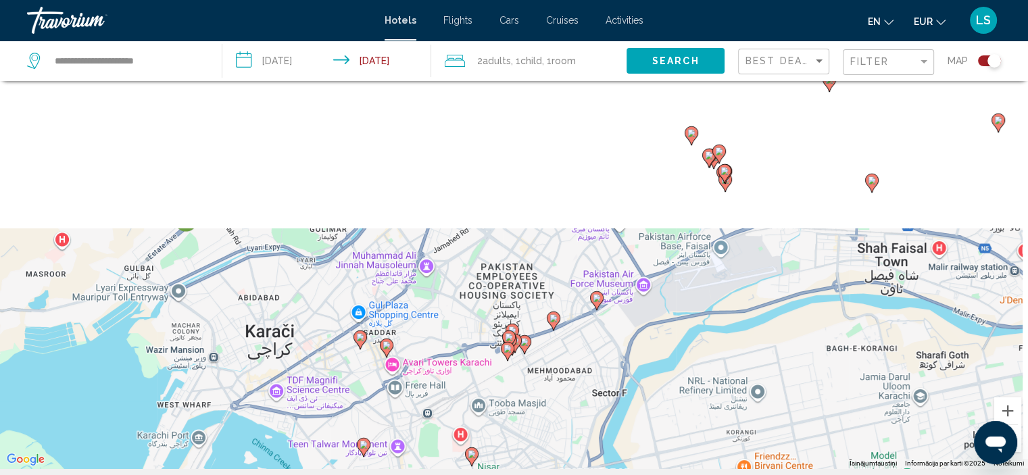
drag, startPoint x: 330, startPoint y: 262, endPoint x: 333, endPoint y: 297, distance: 34.6
click at [333, 297] on div "Lai aktivizētu vilkšanu ar tastatūru, nospiediet taustiņu kombināciju Alt + Ent…" at bounding box center [514, 230] width 1028 height 475
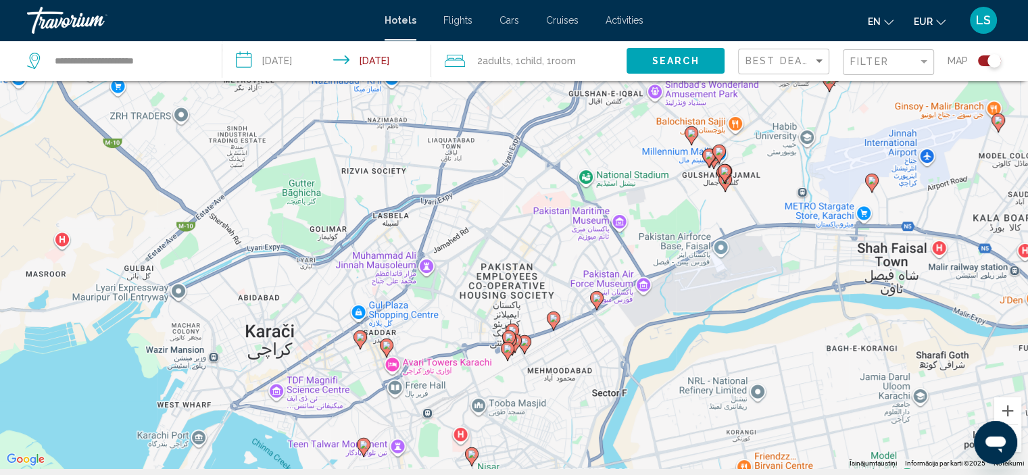
click at [361, 338] on image "Main content" at bounding box center [360, 337] width 8 height 8
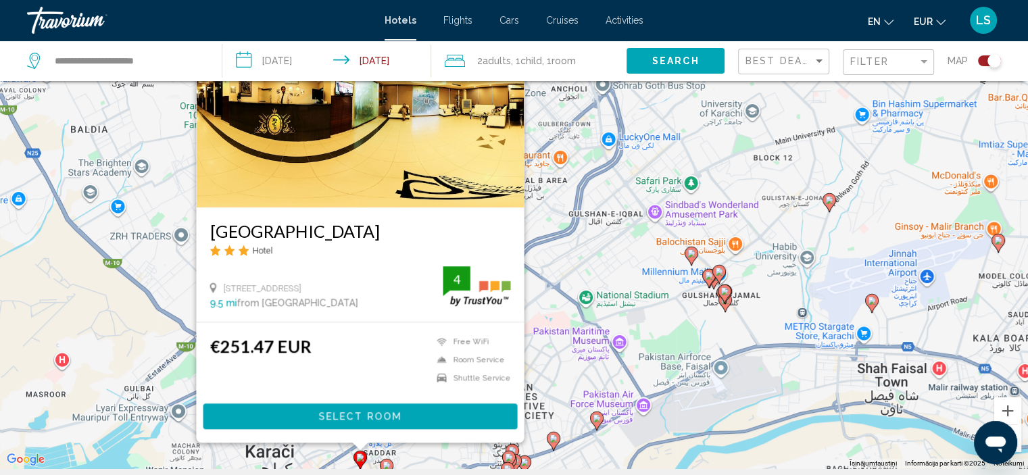
click at [153, 443] on div "Lai aktivizētu vilkšanu ar tastatūru, nospiediet taustiņu kombināciju Alt + Ent…" at bounding box center [514, 230] width 1028 height 475
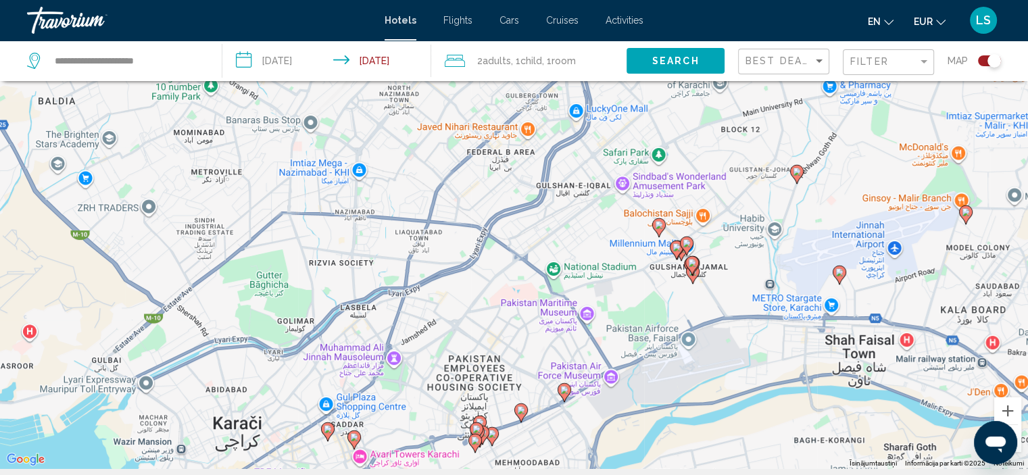
drag, startPoint x: 308, startPoint y: 410, endPoint x: 276, endPoint y: 385, distance: 41.4
click at [276, 383] on div "Lai aktivizētu vilkšanu ar tastatūru, nospiediet taustiņu kombināciju Alt + Ent…" at bounding box center [514, 230] width 1028 height 475
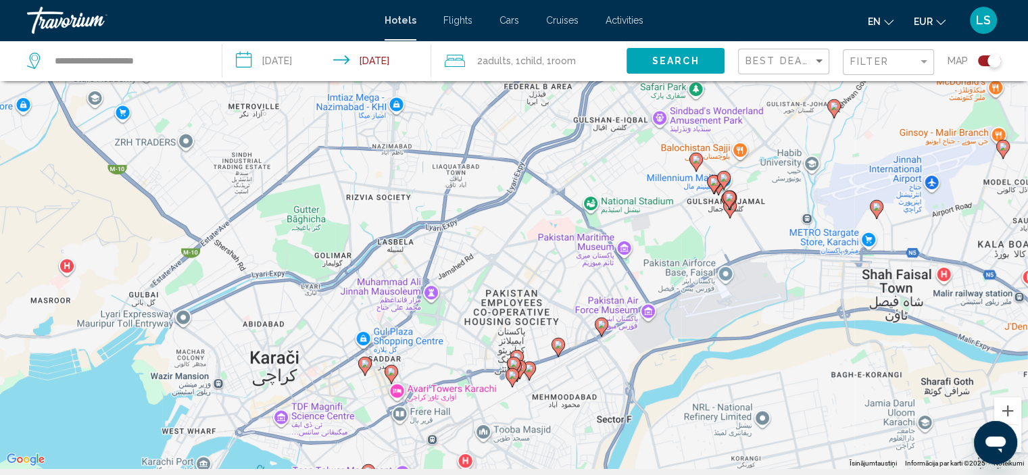
drag, startPoint x: 380, startPoint y: 433, endPoint x: 417, endPoint y: 362, distance: 79.8
click at [417, 362] on div "Lai aktivizētu vilkšanu ar tastatūru, nospiediet taustiņu kombināciju Alt + Ent…" at bounding box center [514, 230] width 1028 height 475
